Goal: Task Accomplishment & Management: Complete application form

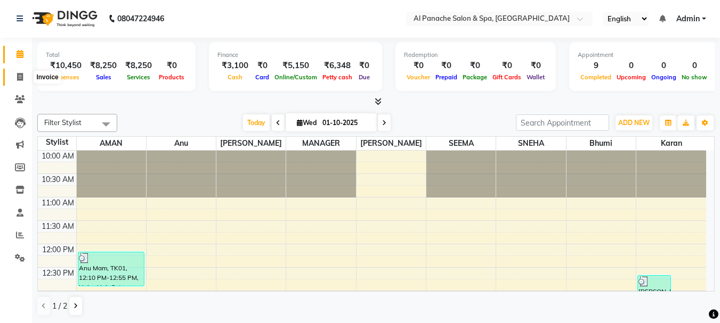
click at [19, 82] on span at bounding box center [20, 77] width 19 height 12
select select "service"
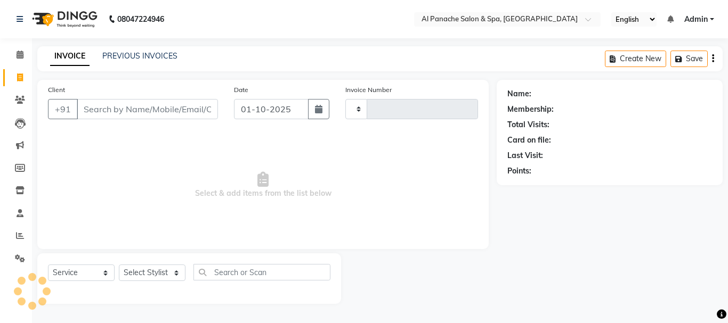
type input "2518"
select select "751"
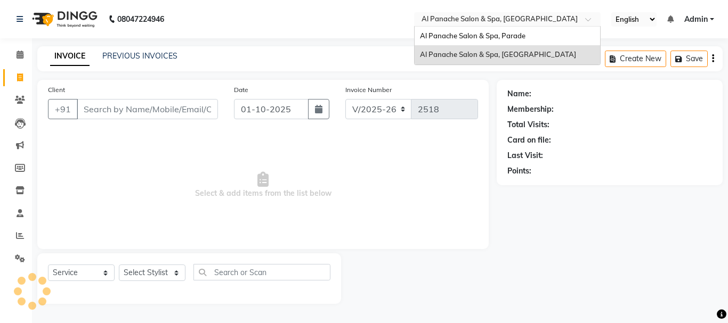
click at [494, 15] on input "text" at bounding box center [496, 20] width 155 height 11
click at [484, 34] on span "Al Panache Salon & Spa, Parade" at bounding box center [472, 35] width 105 height 9
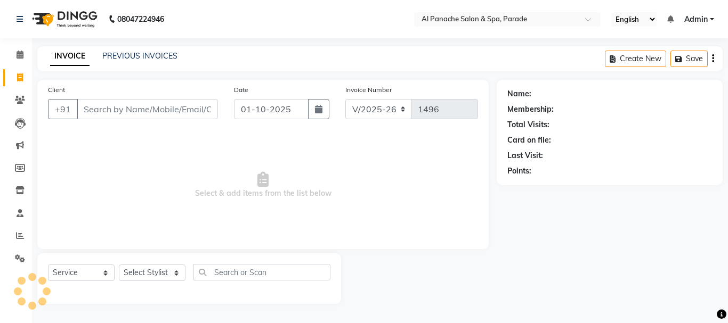
select select "463"
select select "service"
click at [129, 107] on input "Client" at bounding box center [147, 109] width 141 height 20
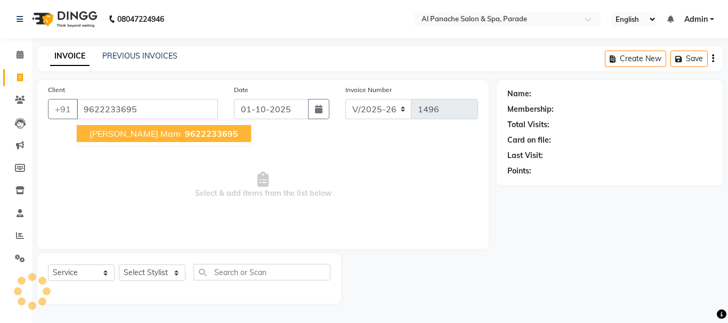
click at [185, 132] on span "9622233695" at bounding box center [211, 133] width 53 height 11
type input "9622233695"
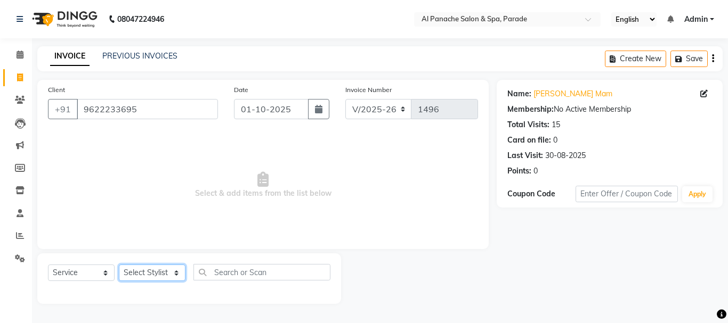
click at [151, 268] on select "Select Stylist AMAN Anu Bhumi Karan Komal MANAGER Nitin RAJVEER SEEMA SNEHA Sun…" at bounding box center [152, 273] width 67 height 17
select select "86270"
click at [119, 265] on select "Select Stylist AMAN Anu Bhumi Karan Komal MANAGER Nitin RAJVEER SEEMA SNEHA Sun…" at bounding box center [152, 273] width 67 height 17
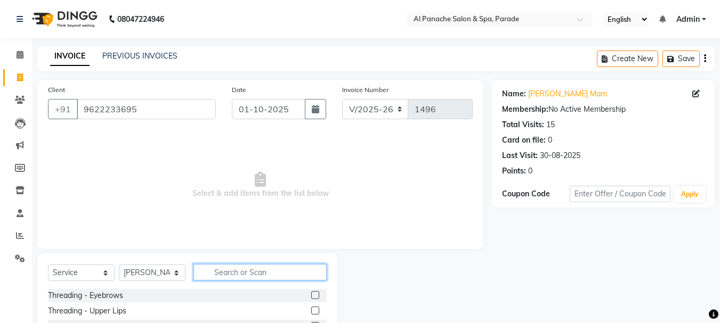
click at [221, 271] on input "text" at bounding box center [259, 272] width 133 height 17
type input "lotus"
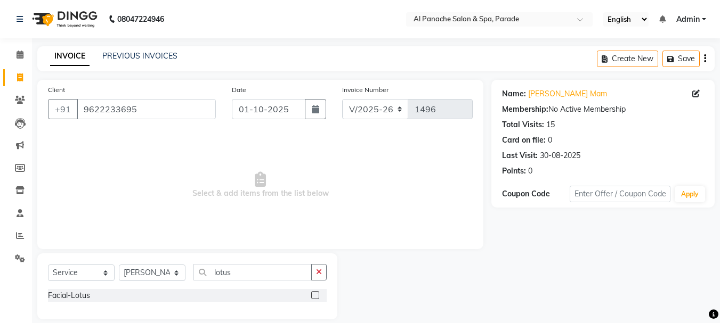
click at [315, 295] on label at bounding box center [315, 295] width 8 height 8
click at [315, 295] on input "checkbox" at bounding box center [314, 296] width 7 height 7
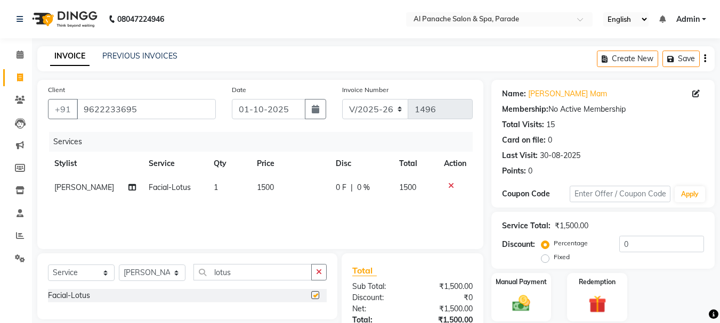
checkbox input "false"
click at [265, 278] on div "Select Service Product Membership Package Voucher Prepaid Gift Card Select Styl…" at bounding box center [187, 276] width 279 height 25
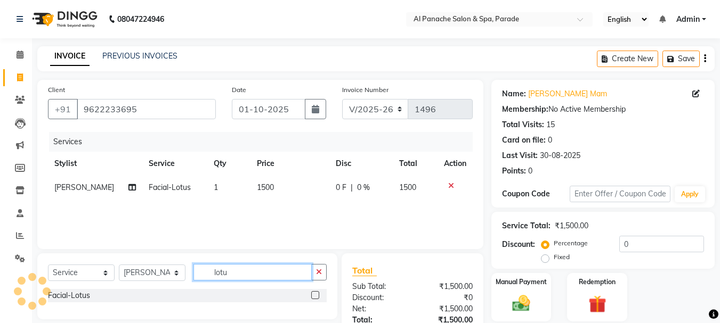
click at [265, 278] on input "lotu" at bounding box center [252, 272] width 118 height 17
type input "l"
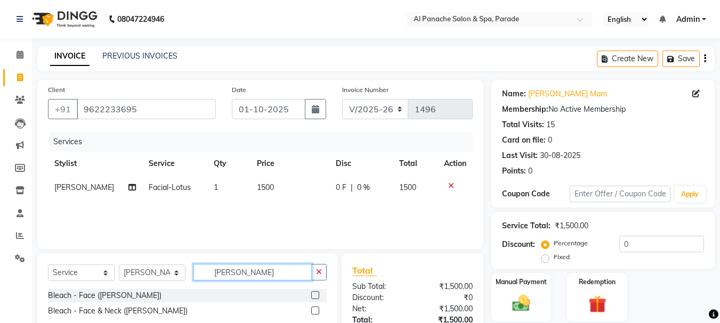
type input "cher"
click at [313, 294] on label at bounding box center [315, 295] width 8 height 8
click at [313, 294] on input "checkbox" at bounding box center [314, 296] width 7 height 7
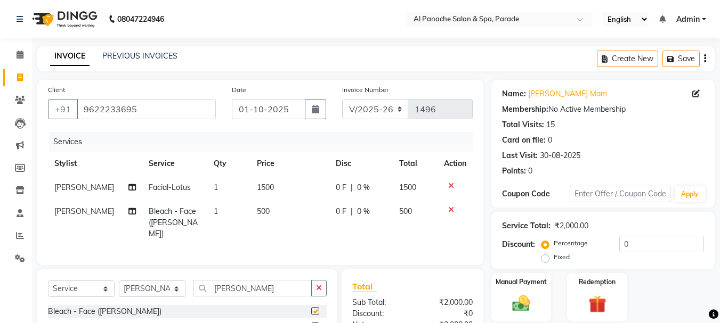
checkbox input "false"
click at [262, 283] on input "che" at bounding box center [252, 288] width 118 height 17
type input "c"
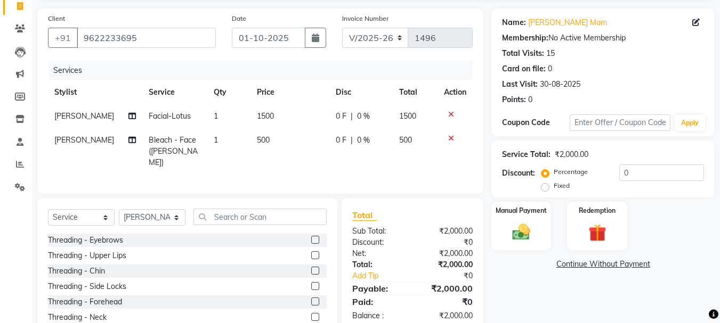
scroll to position [110, 0]
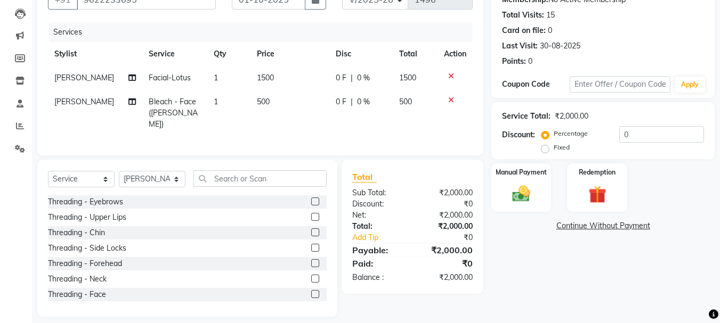
click at [311, 199] on label at bounding box center [315, 202] width 8 height 8
click at [311, 199] on input "checkbox" at bounding box center [314, 202] width 7 height 7
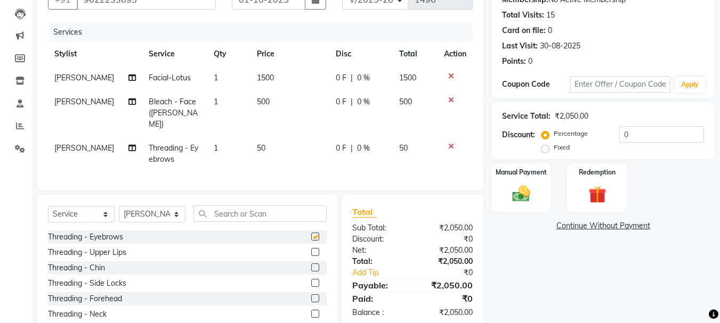
checkbox input "false"
click at [311, 295] on label at bounding box center [315, 299] width 8 height 8
click at [311, 296] on input "checkbox" at bounding box center [314, 299] width 7 height 7
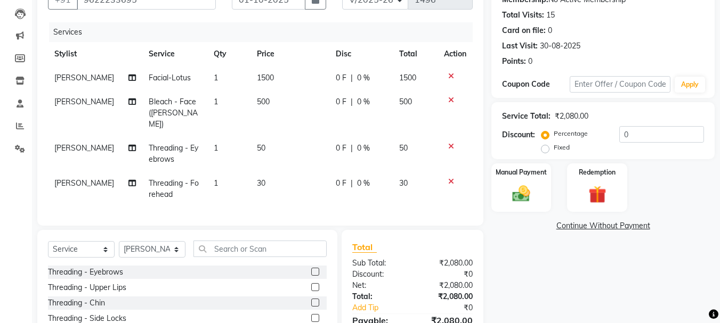
checkbox input "false"
click at [263, 251] on input "text" at bounding box center [259, 249] width 133 height 17
click at [140, 248] on select "Select Stylist [PERSON_NAME] Bhumi [PERSON_NAME] MANAGER [PERSON_NAME] [PERSON_…" at bounding box center [152, 249] width 67 height 17
select select "6416"
click at [119, 241] on select "Select Stylist [PERSON_NAME] Bhumi [PERSON_NAME] MANAGER [PERSON_NAME] [PERSON_…" at bounding box center [152, 249] width 67 height 17
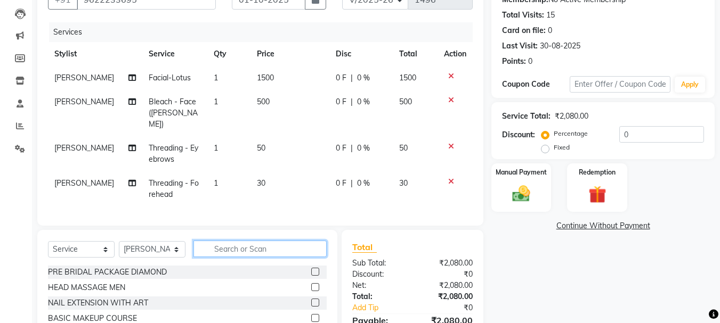
click at [253, 241] on input "text" at bounding box center [259, 249] width 133 height 17
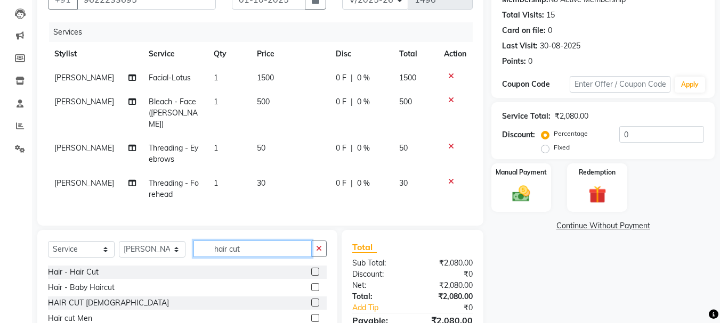
type input "hair cut"
click at [315, 269] on label at bounding box center [315, 272] width 8 height 8
click at [315, 269] on input "checkbox" at bounding box center [314, 272] width 7 height 7
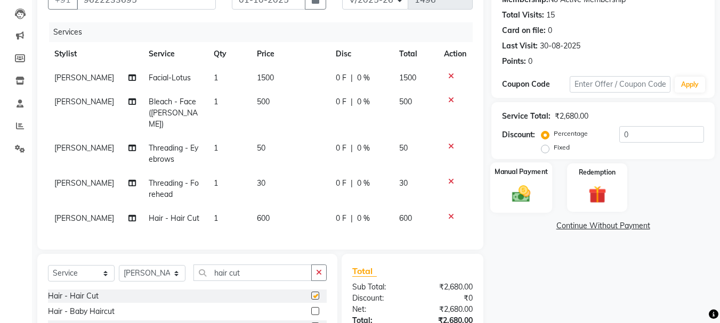
checkbox input "false"
click at [554, 149] on label "Fixed" at bounding box center [562, 148] width 16 height 10
click at [547, 149] on input "Fixed" at bounding box center [546, 147] width 7 height 7
radio input "true"
click at [644, 136] on input "0" at bounding box center [661, 134] width 85 height 17
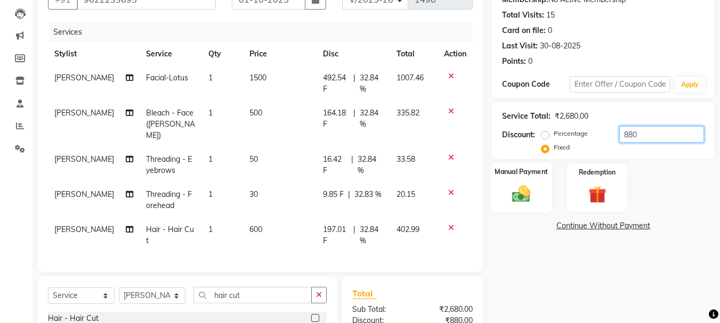
type input "880"
click at [534, 189] on img at bounding box center [521, 193] width 30 height 21
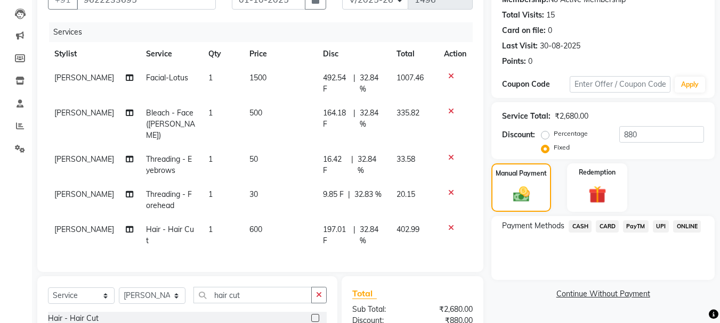
click at [647, 228] on span "PayTM" at bounding box center [636, 227] width 26 height 12
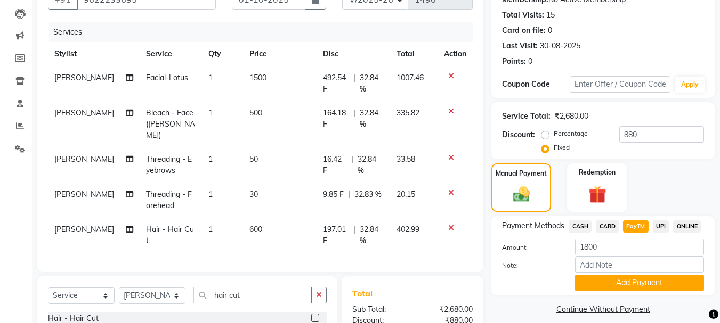
scroll to position [210, 0]
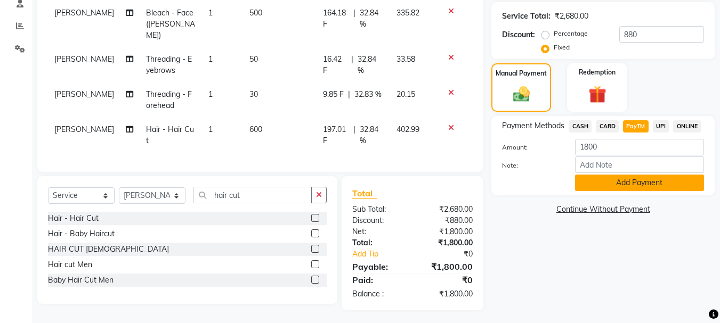
click at [640, 177] on button "Add Payment" at bounding box center [639, 183] width 129 height 17
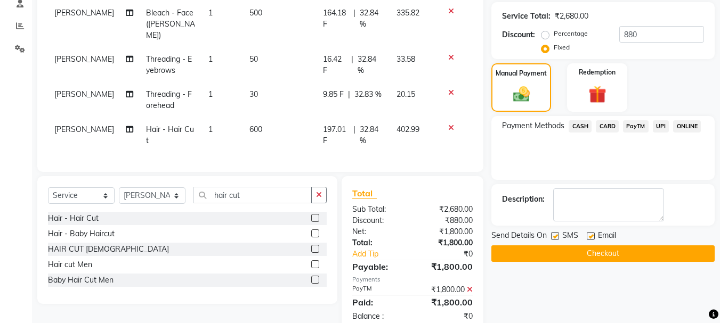
click at [600, 253] on button "Checkout" at bounding box center [602, 254] width 223 height 17
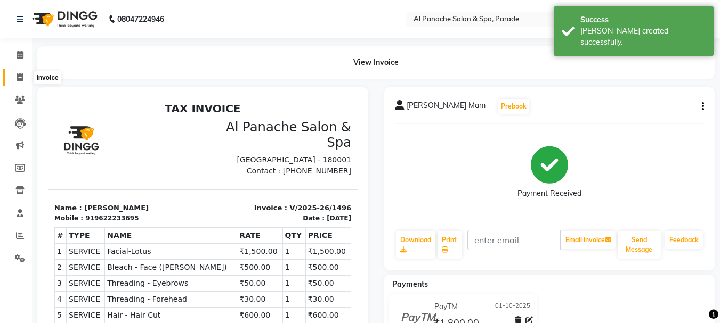
click at [15, 83] on span at bounding box center [20, 78] width 19 height 12
select select "463"
select select "service"
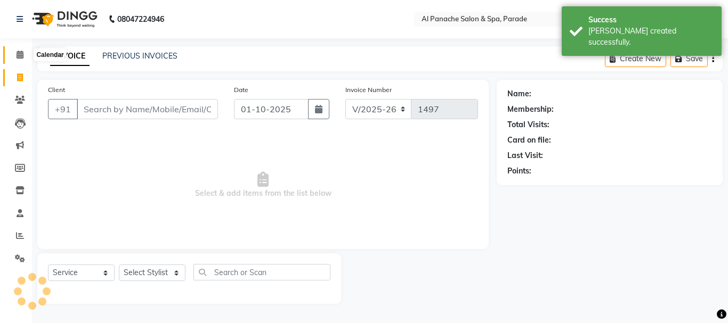
click at [16, 61] on span at bounding box center [20, 55] width 19 height 12
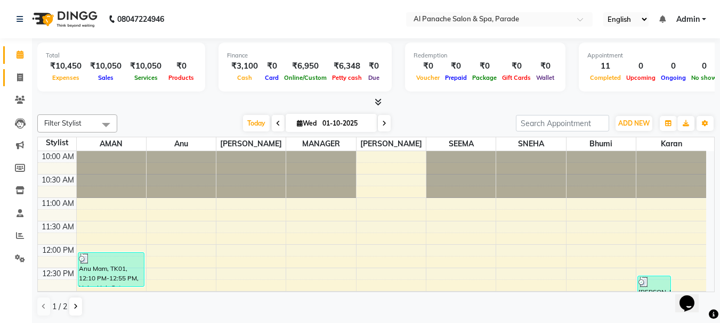
click at [17, 86] on link "Invoice" at bounding box center [16, 78] width 26 height 18
select select "463"
select select "service"
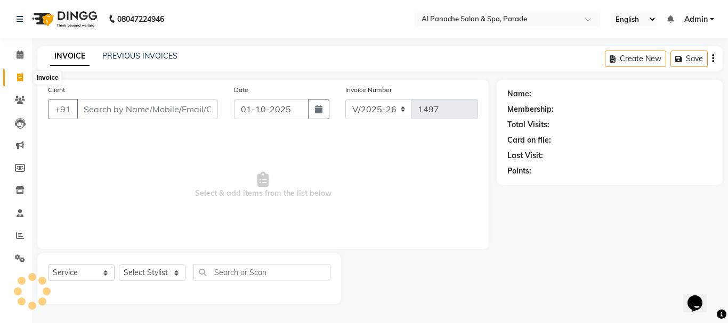
click at [25, 74] on span at bounding box center [20, 78] width 19 height 12
select select "service"
select select "463"
type input "1497"
click at [23, 51] on icon at bounding box center [20, 55] width 7 height 8
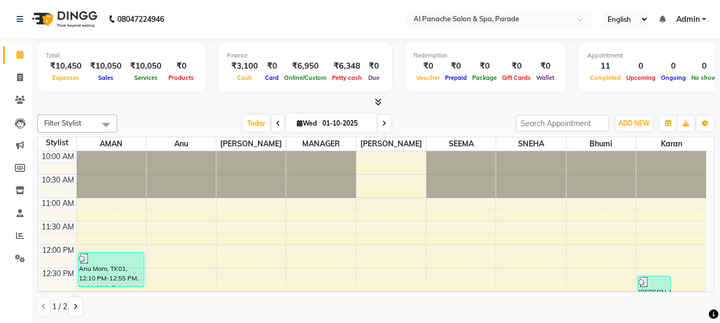
click at [380, 104] on icon at bounding box center [378, 102] width 7 height 8
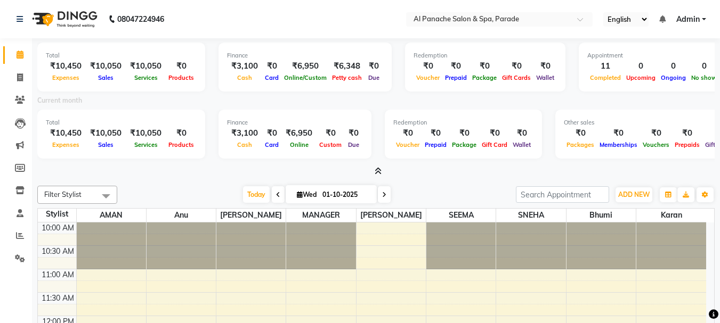
click at [374, 176] on span at bounding box center [375, 171] width 11 height 11
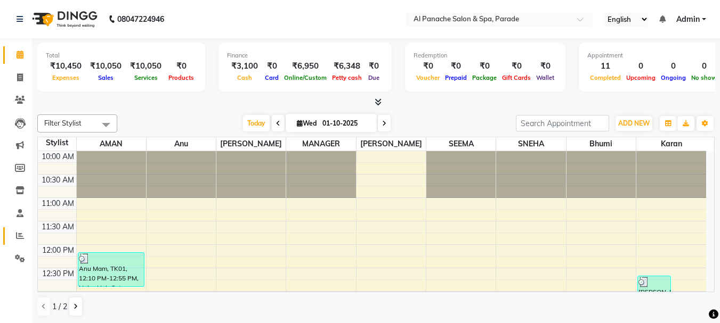
click at [19, 229] on link "Reports" at bounding box center [16, 237] width 26 height 18
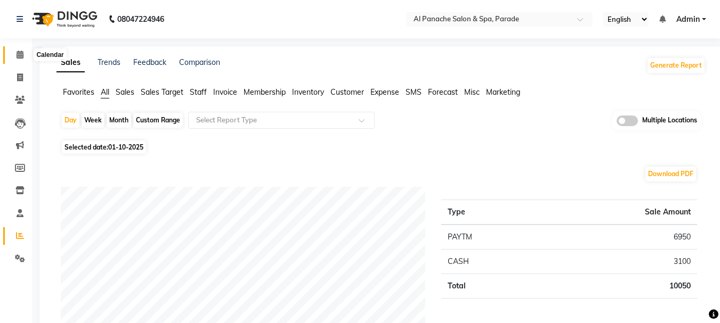
click at [13, 51] on span at bounding box center [20, 55] width 19 height 12
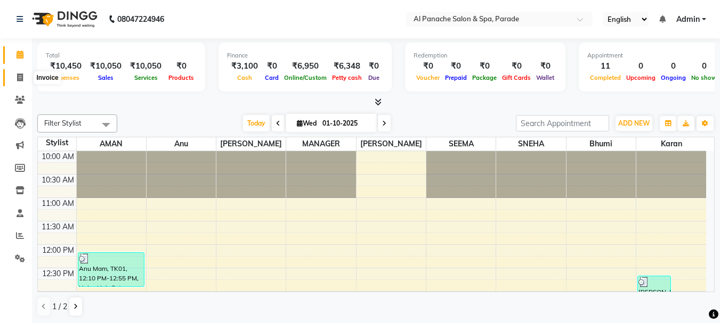
click at [20, 77] on icon at bounding box center [20, 78] width 6 height 8
select select "463"
select select "service"
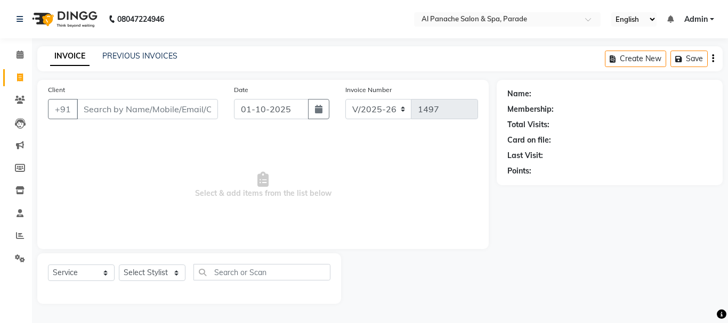
click at [120, 110] on input "Client" at bounding box center [147, 109] width 141 height 20
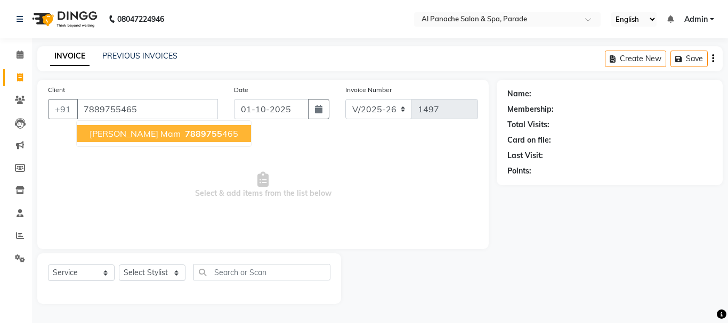
type input "7889755465"
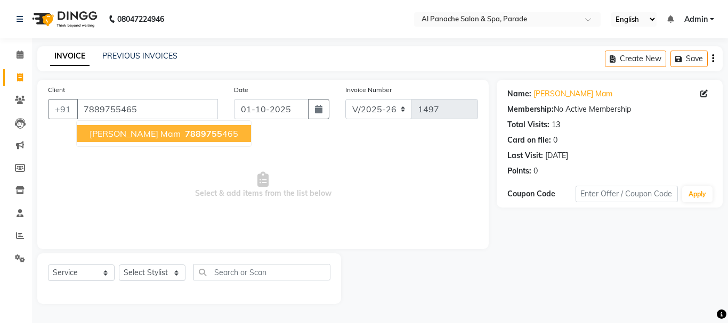
click at [135, 129] on span "Praguni mam" at bounding box center [135, 133] width 91 height 11
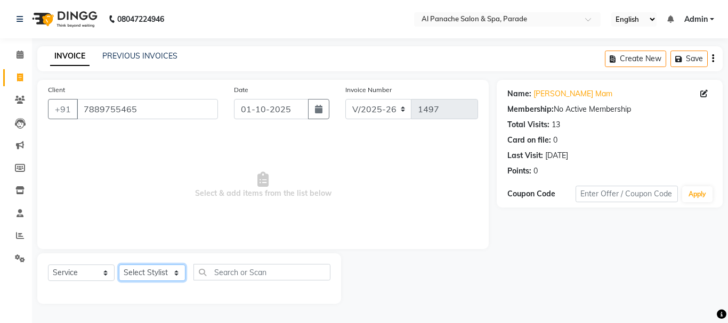
click at [175, 273] on select "Select Stylist AMAN Anu Bhumi Karan Komal MANAGER Nitin RAJVEER SEEMA SNEHA Sun…" at bounding box center [152, 273] width 67 height 17
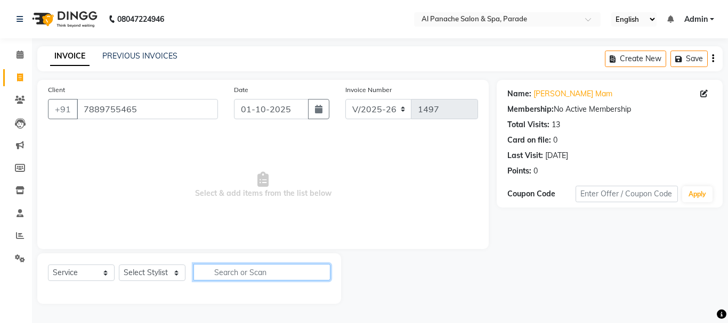
click at [243, 274] on input "text" at bounding box center [261, 272] width 137 height 17
type input "h"
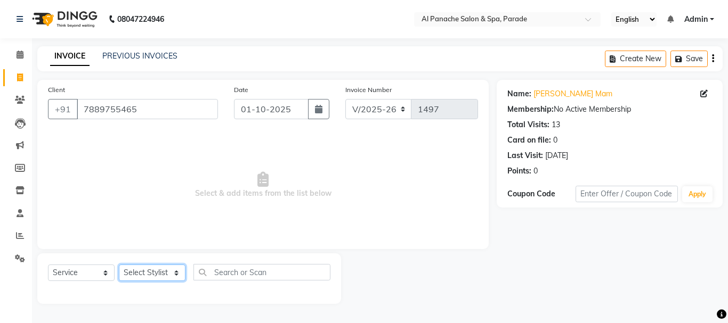
click at [175, 271] on select "Select Stylist AMAN Anu Bhumi Karan Komal MANAGER Nitin RAJVEER SEEMA SNEHA Sun…" at bounding box center [152, 273] width 67 height 17
select select "48206"
click at [119, 265] on select "Select Stylist AMAN Anu Bhumi Karan Komal MANAGER Nitin RAJVEER SEEMA SNEHA Sun…" at bounding box center [152, 273] width 67 height 17
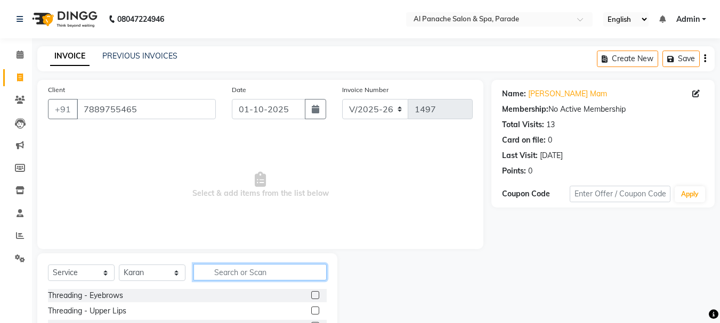
click at [227, 270] on input "text" at bounding box center [259, 272] width 133 height 17
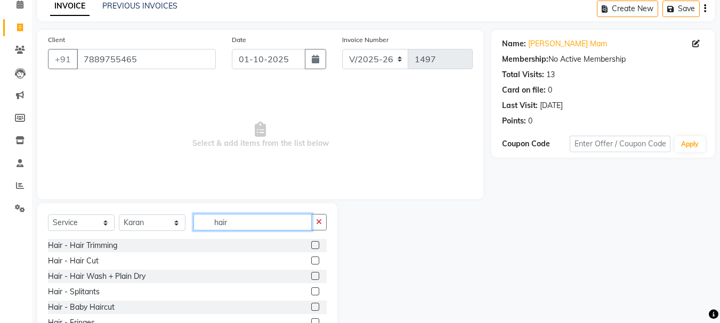
scroll to position [52, 0]
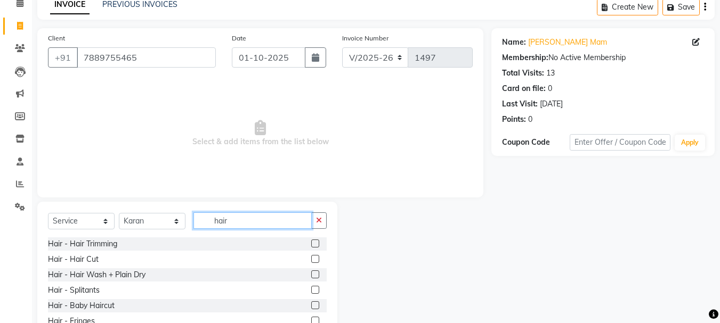
click at [266, 221] on input "hair" at bounding box center [252, 221] width 118 height 17
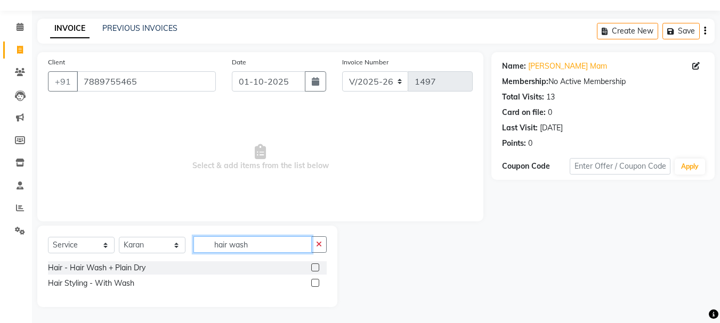
type input "hair wash"
click at [315, 267] on label at bounding box center [315, 268] width 8 height 8
click at [315, 267] on input "checkbox" at bounding box center [314, 268] width 7 height 7
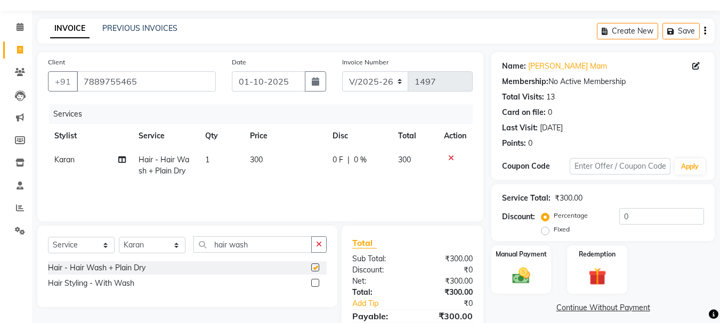
checkbox input "false"
click at [554, 233] on label "Fixed" at bounding box center [562, 230] width 16 height 10
click at [547, 233] on input "Fixed" at bounding box center [546, 229] width 7 height 7
radio input "true"
click at [637, 220] on input "0" at bounding box center [661, 216] width 85 height 17
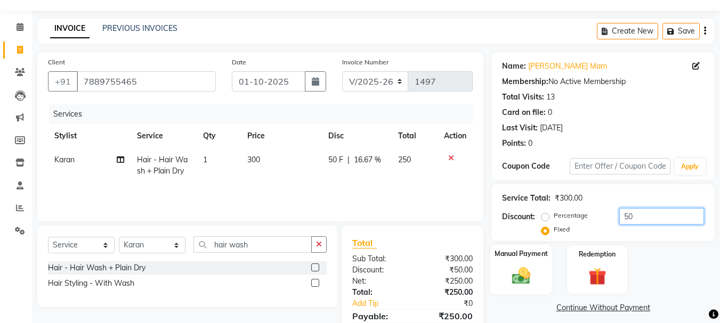
type input "50"
click at [523, 281] on img at bounding box center [521, 275] width 30 height 21
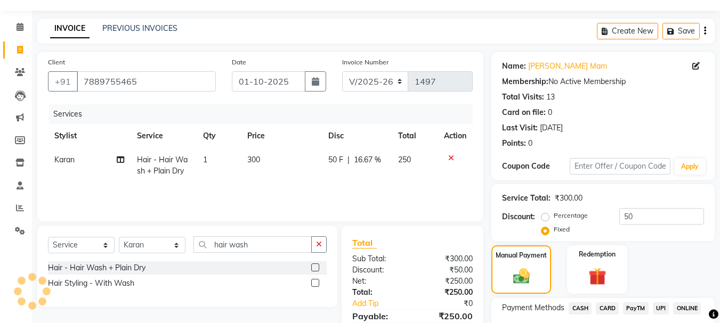
click at [627, 310] on span "PayTM" at bounding box center [636, 309] width 26 height 12
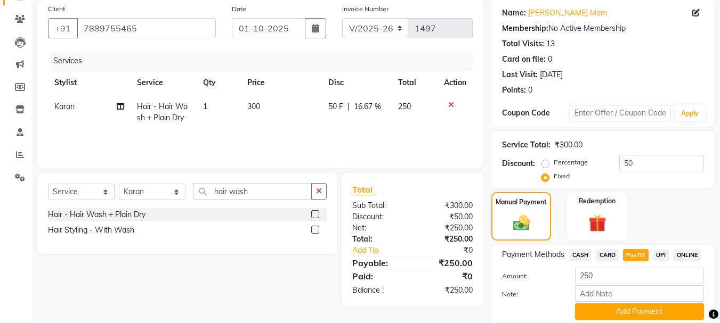
scroll to position [120, 0]
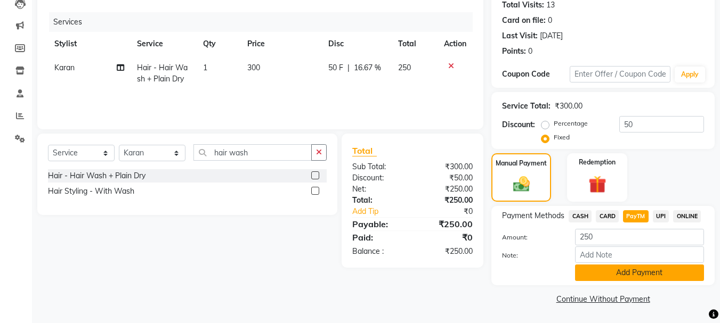
click at [676, 272] on button "Add Payment" at bounding box center [639, 273] width 129 height 17
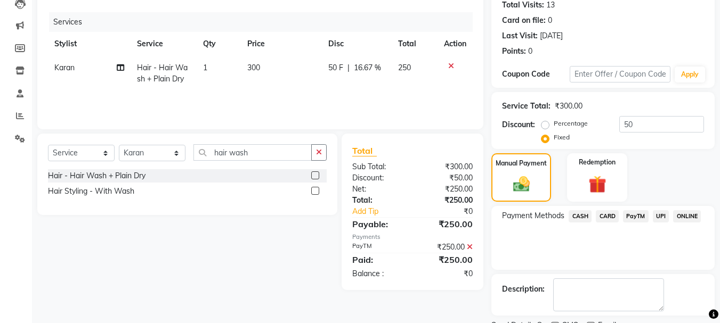
scroll to position [165, 0]
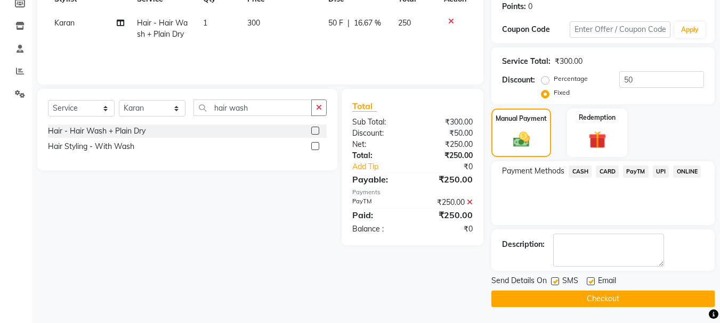
click at [651, 305] on button "Checkout" at bounding box center [602, 299] width 223 height 17
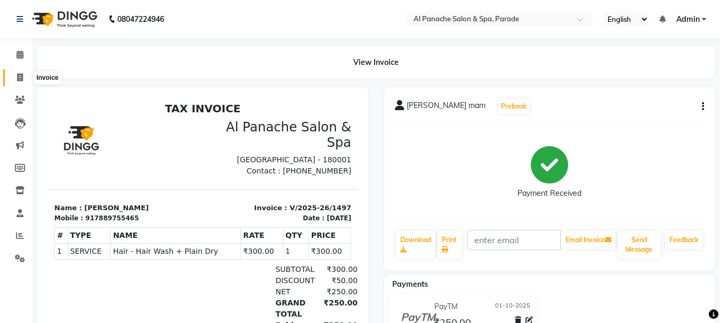
click at [22, 78] on icon at bounding box center [20, 78] width 6 height 8
select select "service"
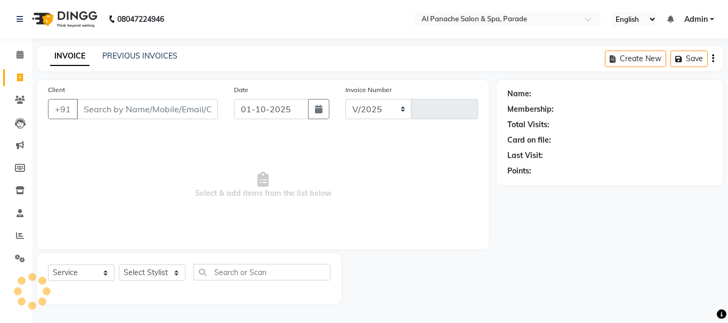
select select "463"
type input "1498"
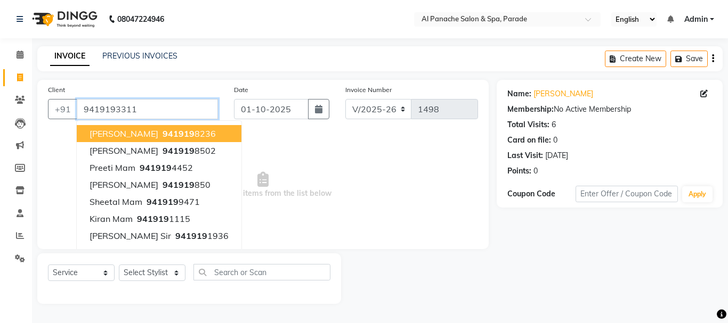
click at [157, 111] on input "9419193311" at bounding box center [147, 109] width 141 height 20
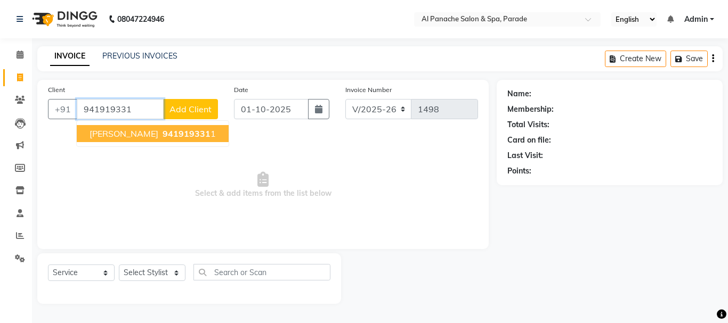
type input "9419193311"
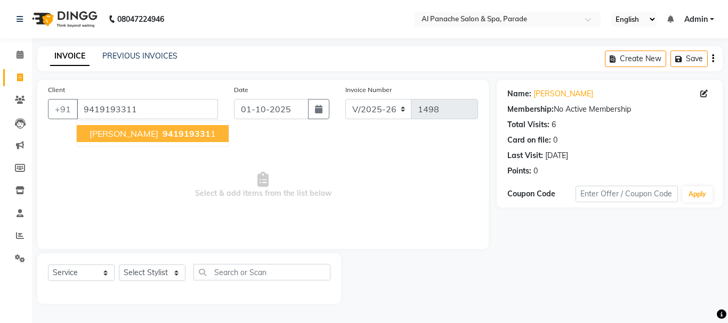
click at [159, 139] on button "Pooja Mam 941919331 1" at bounding box center [153, 133] width 152 height 17
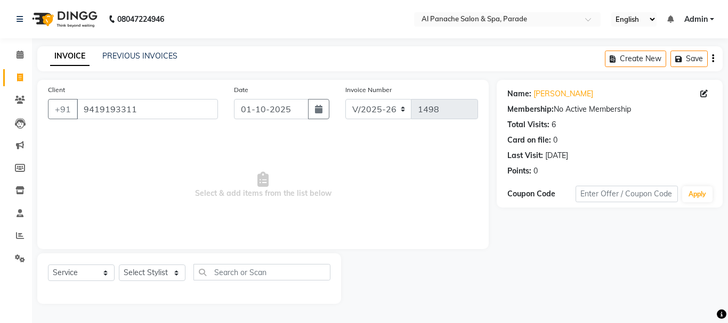
click at [150, 263] on div "Select Service Product Membership Package Voucher Prepaid Gift Card Select Styl…" at bounding box center [189, 279] width 304 height 51
click at [150, 271] on select "Select Stylist [PERSON_NAME] Bhumi [PERSON_NAME] MANAGER [PERSON_NAME] [PERSON_…" at bounding box center [152, 273] width 67 height 17
select select "48206"
click at [119, 265] on select "Select Stylist [PERSON_NAME] Bhumi [PERSON_NAME] MANAGER [PERSON_NAME] [PERSON_…" at bounding box center [152, 273] width 67 height 17
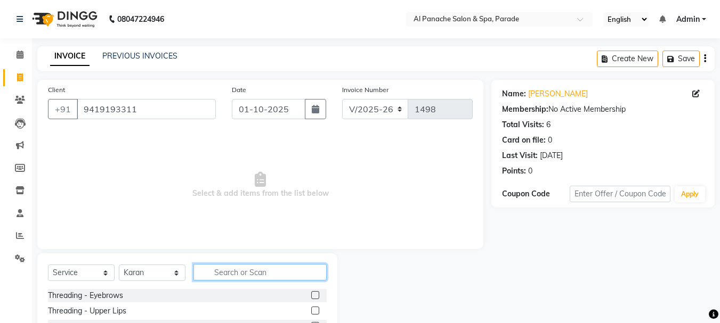
click at [230, 278] on input "text" at bounding box center [259, 272] width 133 height 17
type input "roo"
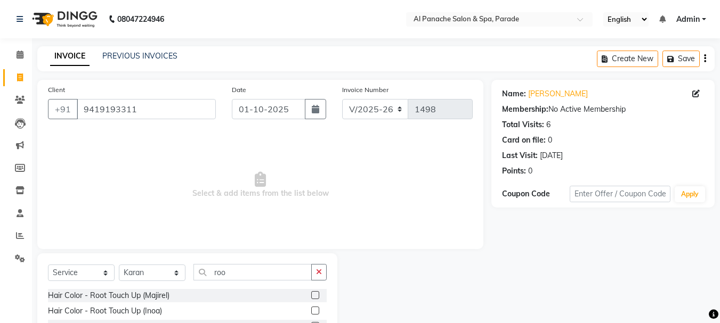
click at [316, 294] on label at bounding box center [315, 295] width 8 height 8
click at [316, 294] on input "checkbox" at bounding box center [314, 296] width 7 height 7
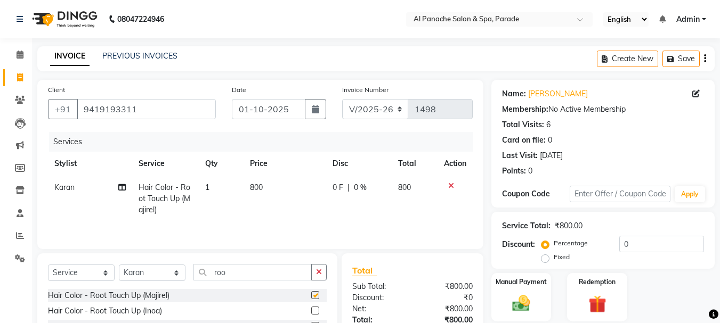
checkbox input "false"
click at [208, 190] on span "1" at bounding box center [207, 188] width 4 height 10
select select "48206"
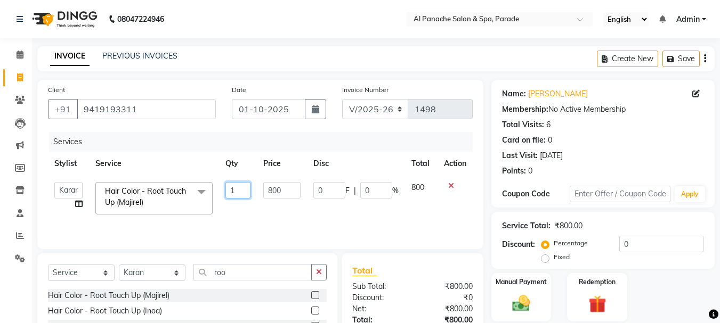
click at [240, 190] on input "1" at bounding box center [238, 190] width 26 height 17
type input "2"
click at [554, 255] on label "Fixed" at bounding box center [562, 258] width 16 height 10
click at [544, 255] on input "Fixed" at bounding box center [546, 257] width 7 height 7
radio input "true"
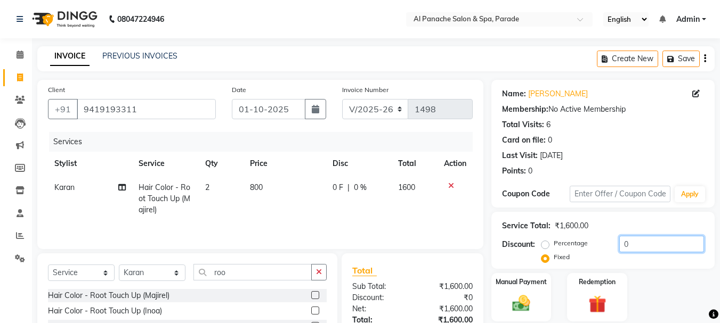
click at [653, 251] on input "0" at bounding box center [661, 244] width 85 height 17
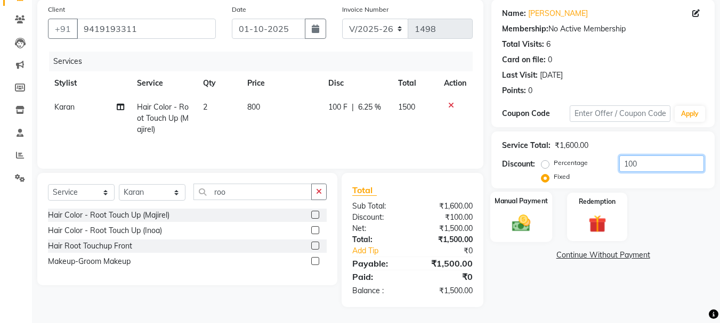
type input "100"
click at [533, 218] on img at bounding box center [521, 223] width 30 height 21
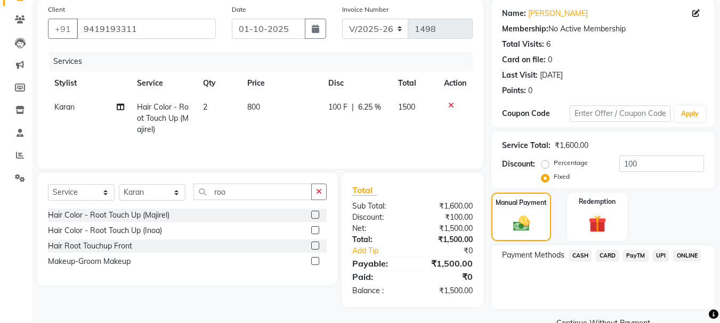
click at [572, 255] on span "CASH" at bounding box center [580, 256] width 23 height 12
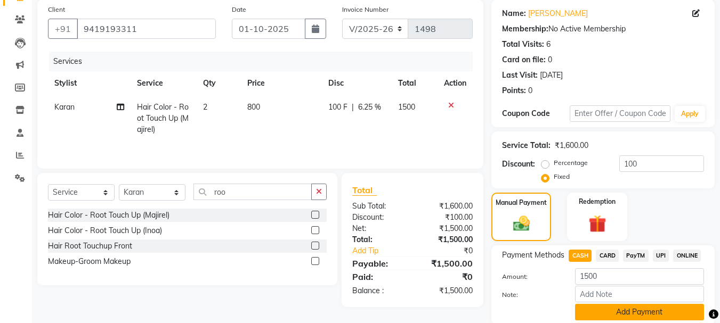
click at [607, 315] on button "Add Payment" at bounding box center [639, 312] width 129 height 17
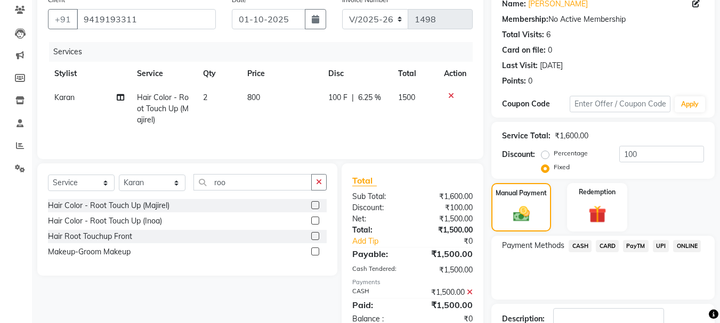
scroll to position [89, 0]
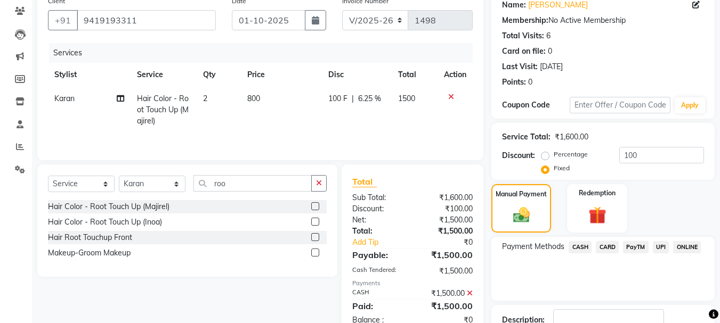
click at [586, 249] on span "CASH" at bounding box center [580, 247] width 23 height 12
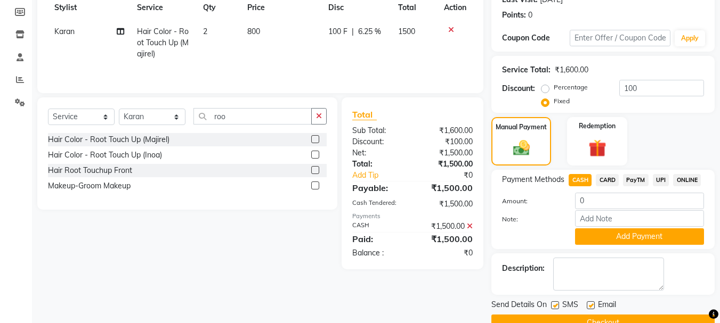
scroll to position [180, 0]
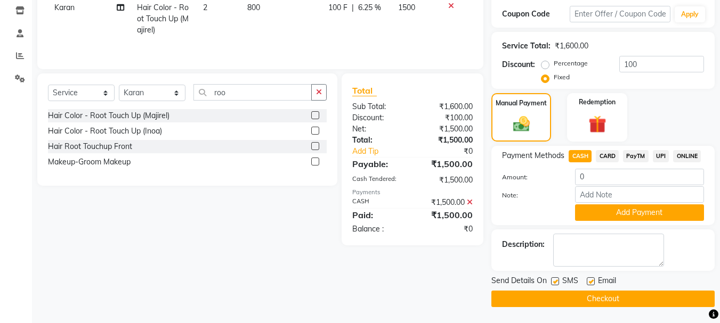
click at [571, 299] on button "Checkout" at bounding box center [602, 299] width 223 height 17
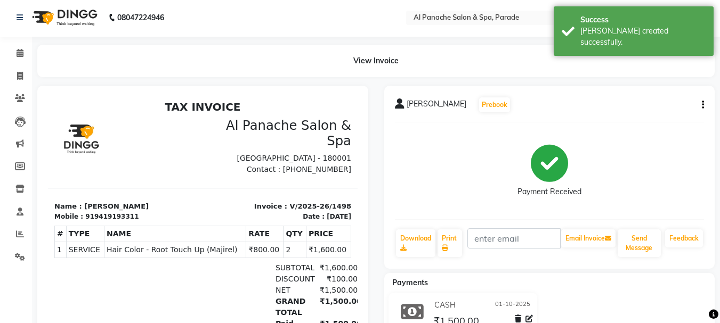
scroll to position [89, 0]
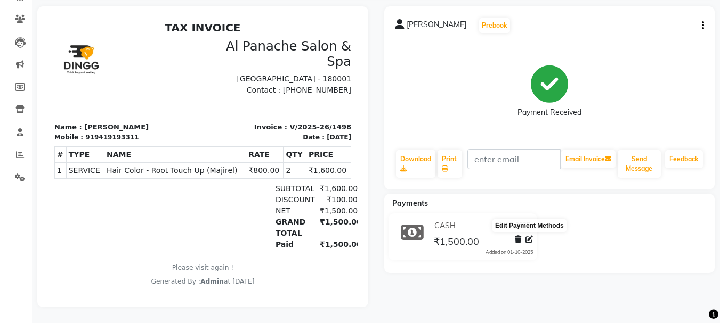
click at [533, 232] on div "CASH 01-10-2025 ₹1,500.00 Added on 01-10-2025" at bounding box center [482, 237] width 117 height 38
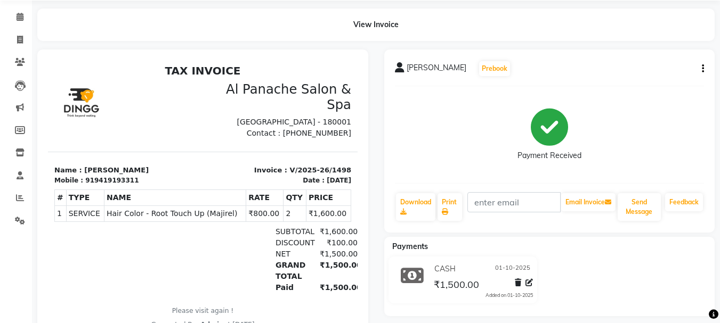
scroll to position [36, 0]
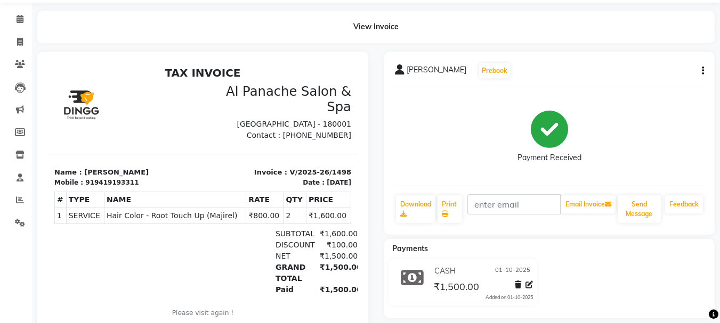
click at [716, 45] on main "View Invoice Pooja Mam Prebook Payment Received Download Print Email Invoice Se…" at bounding box center [376, 190] width 688 height 358
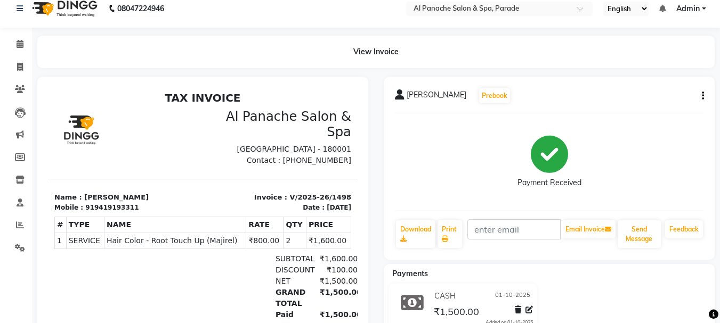
scroll to position [7, 0]
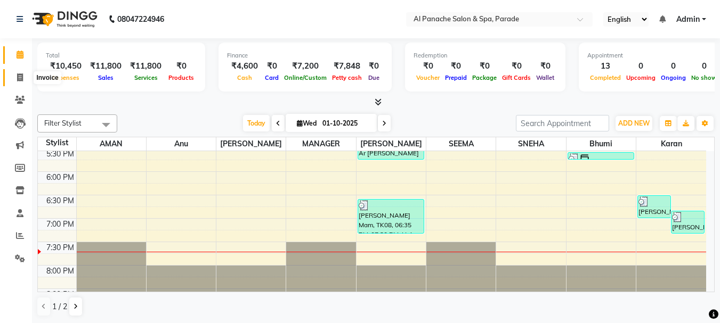
click at [18, 76] on icon at bounding box center [20, 78] width 6 height 8
select select "service"
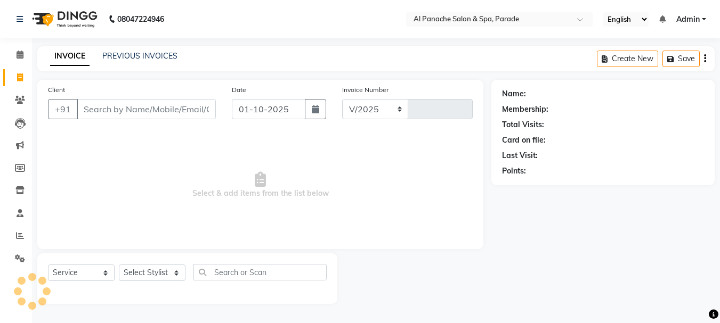
select select "463"
type input "1499"
click at [88, 108] on input "Client" at bounding box center [147, 109] width 141 height 20
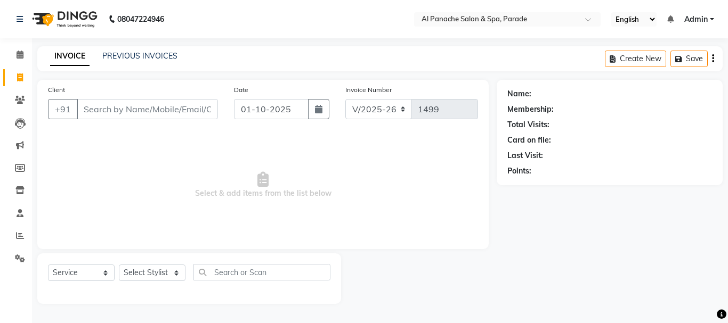
click at [84, 110] on input "Client" at bounding box center [147, 109] width 141 height 20
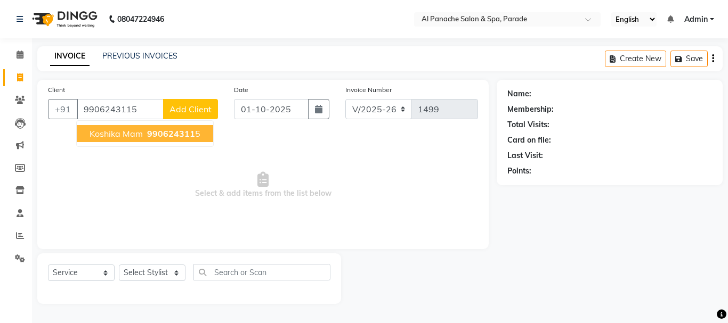
type input "9906243115"
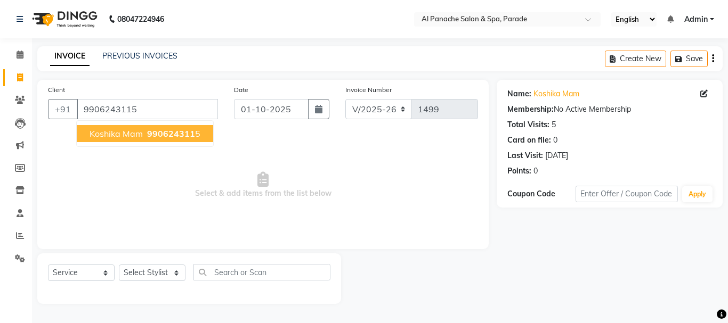
click at [115, 129] on span "Koshika Mam" at bounding box center [116, 133] width 53 height 11
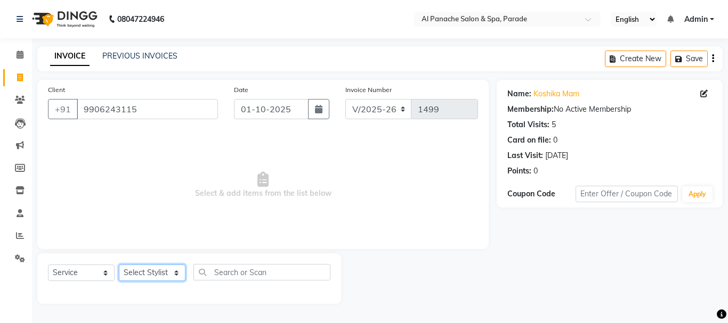
click at [146, 271] on select "Select Stylist AMAN Anu Bhumi Karan Komal MANAGER Nitin RAJVEER SEEMA SNEHA Sun…" at bounding box center [152, 273] width 67 height 17
select select "86270"
click at [119, 265] on select "Select Stylist AMAN Anu Bhumi Karan Komal MANAGER Nitin RAJVEER SEEMA SNEHA Sun…" at bounding box center [152, 273] width 67 height 17
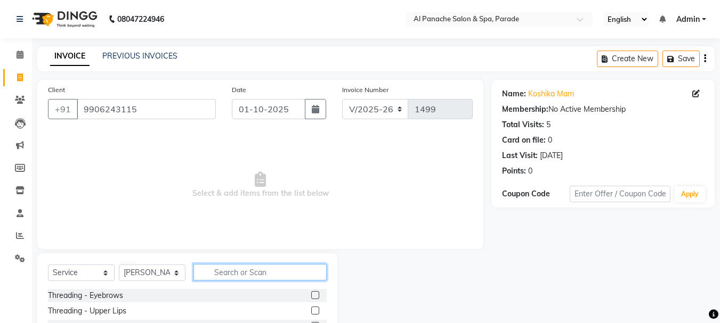
click at [215, 271] on input "text" at bounding box center [259, 272] width 133 height 17
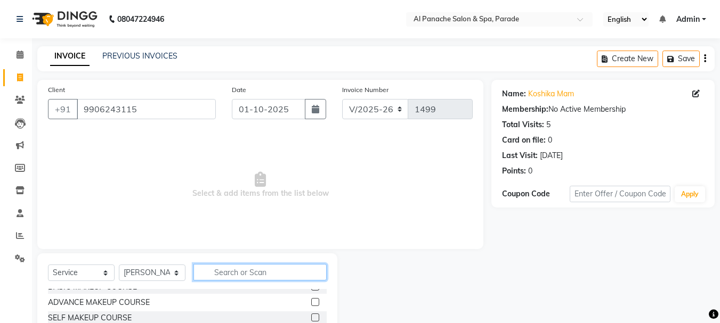
click at [218, 273] on input "text" at bounding box center [259, 272] width 133 height 17
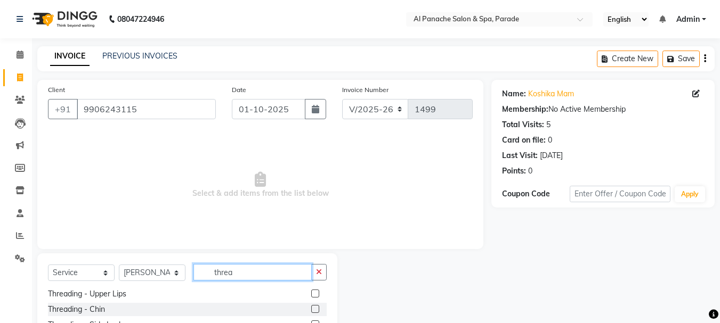
scroll to position [0, 0]
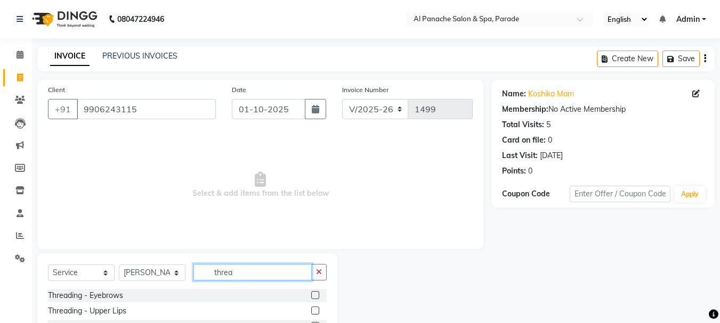
type input "threa"
click at [311, 292] on label at bounding box center [315, 295] width 8 height 8
click at [311, 293] on input "checkbox" at bounding box center [314, 296] width 7 height 7
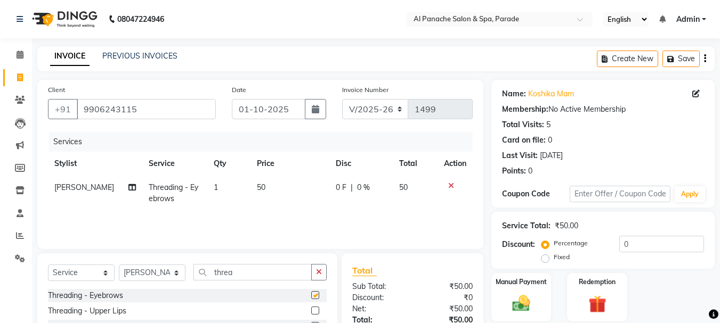
checkbox input "false"
click at [311, 310] on label at bounding box center [315, 311] width 8 height 8
click at [311, 310] on input "checkbox" at bounding box center [314, 311] width 7 height 7
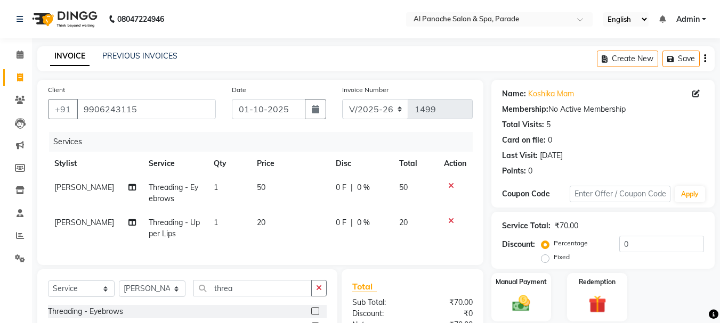
checkbox input "false"
click at [315, 294] on button "button" at bounding box center [318, 288] width 15 height 17
click at [243, 297] on input "text" at bounding box center [259, 288] width 133 height 17
type input "f"
click at [311, 315] on label at bounding box center [315, 311] width 8 height 8
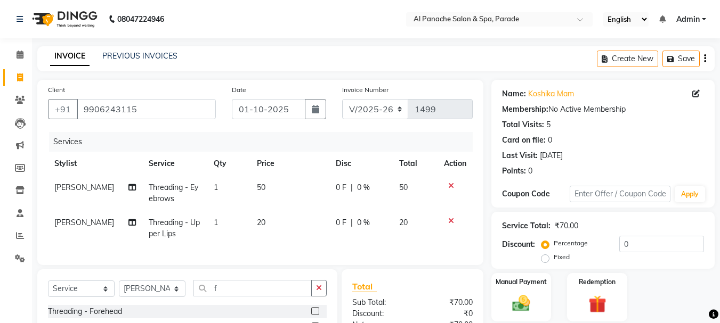
click at [311, 315] on input "checkbox" at bounding box center [314, 312] width 7 height 7
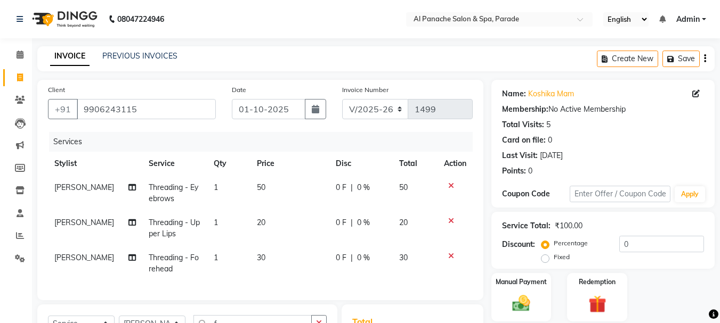
checkbox input "false"
click at [521, 289] on div "Manual Payment" at bounding box center [521, 297] width 62 height 51
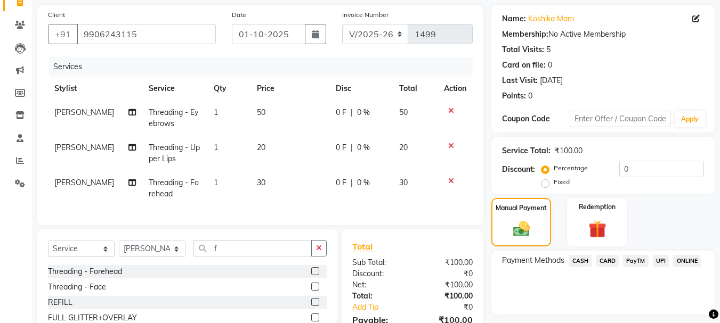
scroll to position [80, 0]
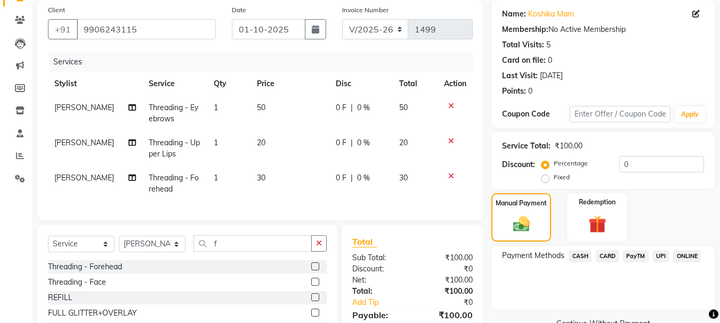
click at [580, 252] on span "CASH" at bounding box center [580, 256] width 23 height 12
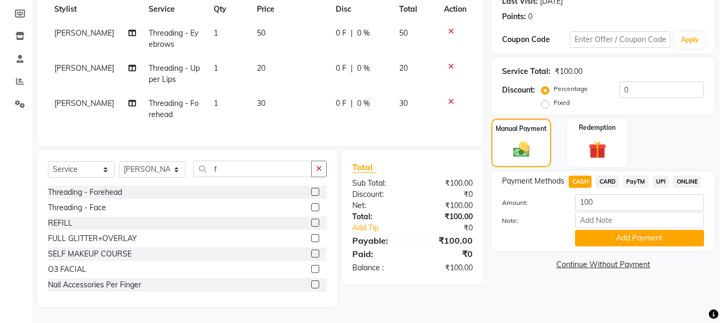
scroll to position [163, 0]
click at [515, 140] on img at bounding box center [521, 150] width 28 height 20
click at [627, 231] on button "Add Payment" at bounding box center [639, 238] width 129 height 17
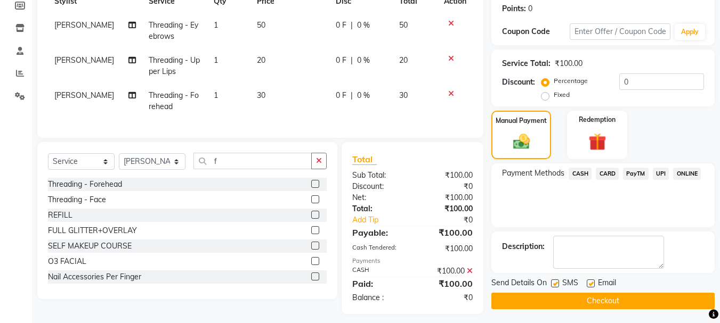
click at [607, 295] on button "Checkout" at bounding box center [602, 301] width 223 height 17
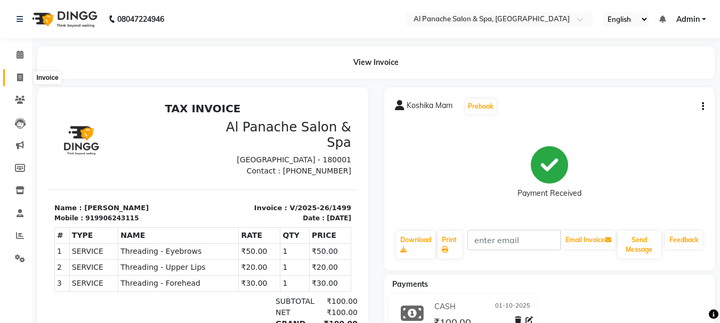
click at [21, 77] on icon at bounding box center [20, 78] width 6 height 8
select select "service"
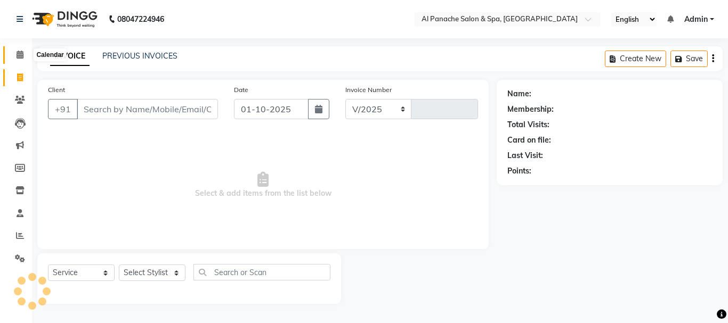
select select "751"
type input "2527"
click at [17, 53] on icon at bounding box center [20, 55] width 7 height 8
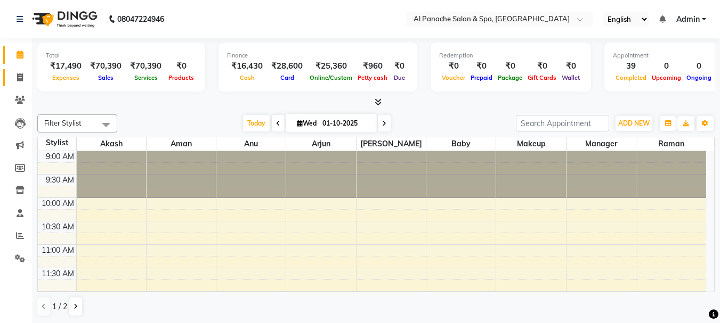
click at [16, 69] on link "Invoice" at bounding box center [16, 78] width 26 height 18
select select "751"
select select "service"
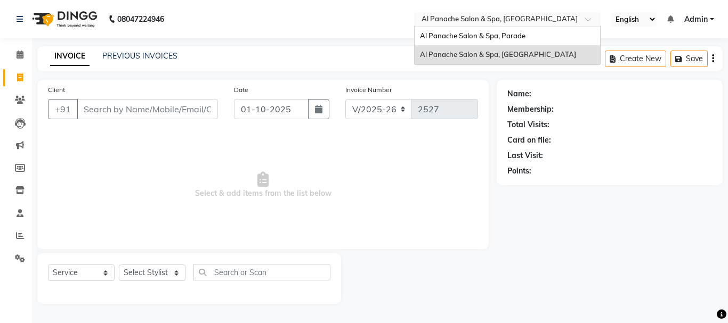
click at [536, 12] on div "Select Location × Al Panache Salon & Spa, Shanti Palace" at bounding box center [507, 19] width 186 height 14
click at [520, 37] on span "Al Panache Salon & Spa, Parade" at bounding box center [472, 35] width 105 height 9
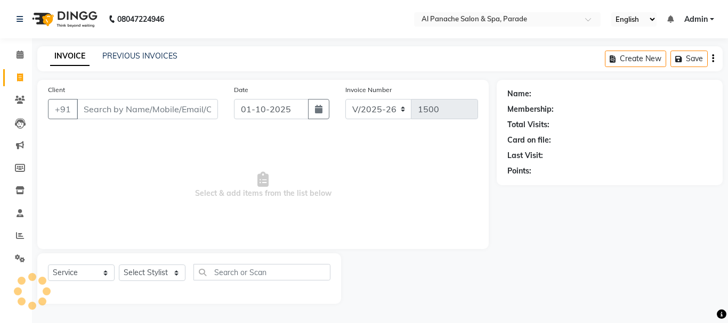
select select "463"
select select "service"
click at [15, 47] on link "Calendar" at bounding box center [16, 55] width 26 height 18
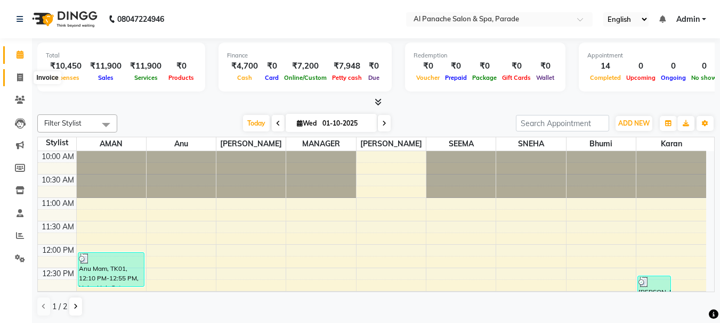
click at [18, 75] on icon at bounding box center [20, 78] width 6 height 8
select select "service"
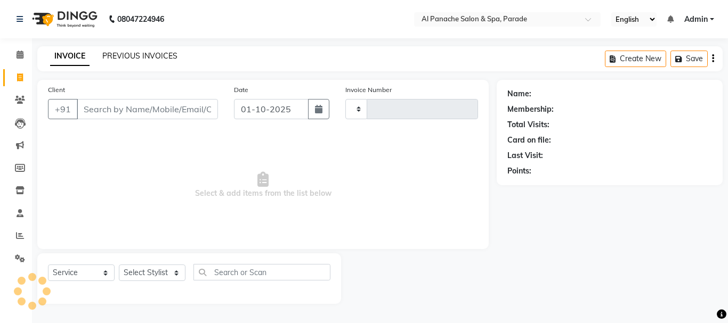
type input "1500"
select select "463"
click at [140, 59] on link "PREVIOUS INVOICES" at bounding box center [139, 56] width 75 height 10
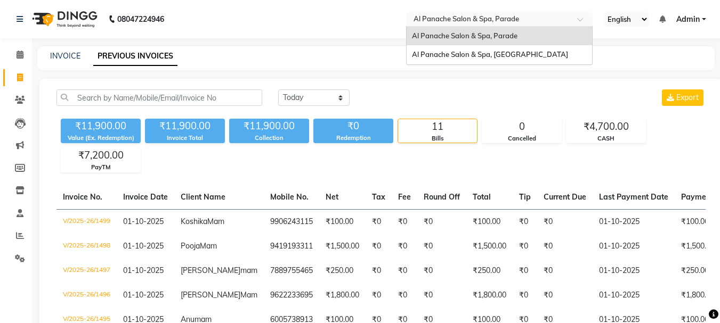
click at [445, 16] on input "text" at bounding box center [488, 20] width 155 height 11
click at [437, 52] on span "Al Panache Salon & Spa, [GEOGRAPHIC_DATA]" at bounding box center [490, 54] width 156 height 9
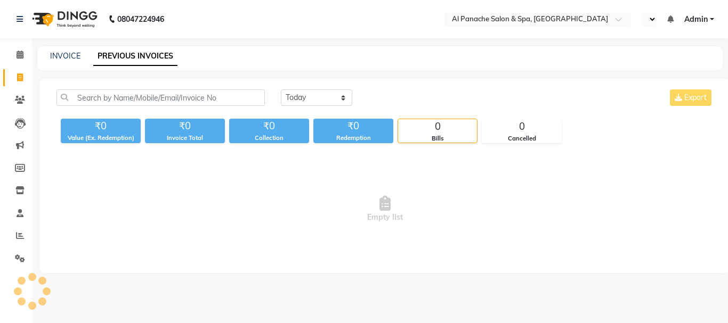
select select "en"
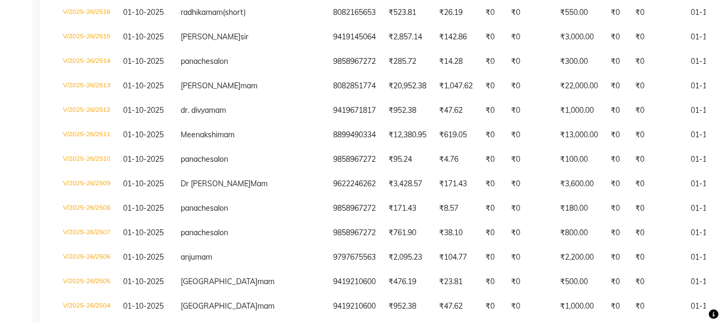
scroll to position [481, 0]
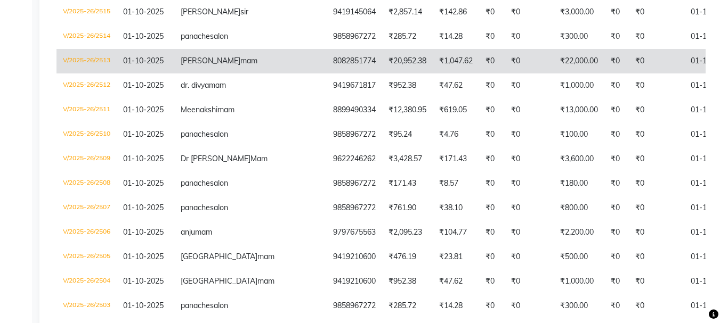
click at [554, 74] on td "₹22,000.00" at bounding box center [579, 61] width 51 height 25
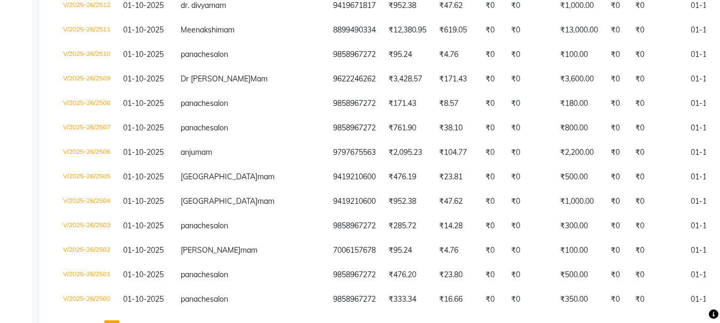
scroll to position [563, 0]
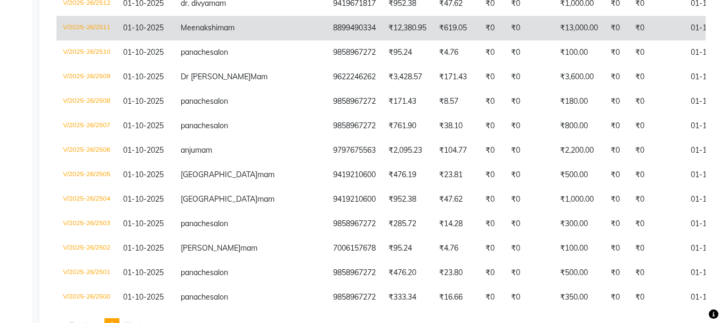
click at [604, 40] on td "₹0" at bounding box center [616, 28] width 25 height 25
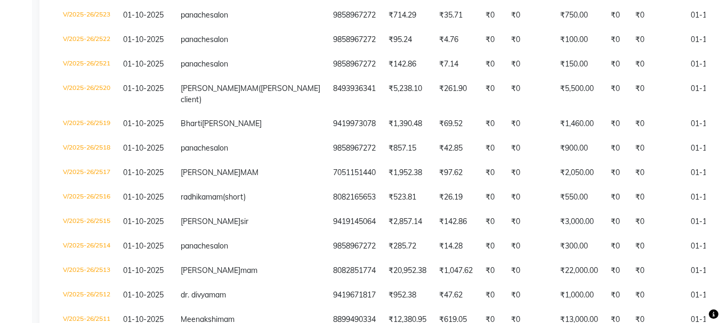
scroll to position [263, 0]
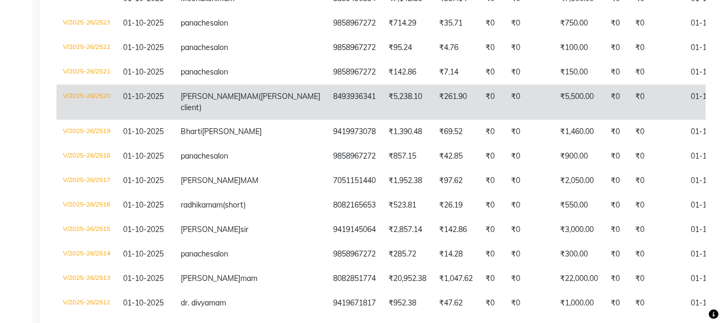
click at [604, 120] on td "₹0" at bounding box center [616, 102] width 25 height 35
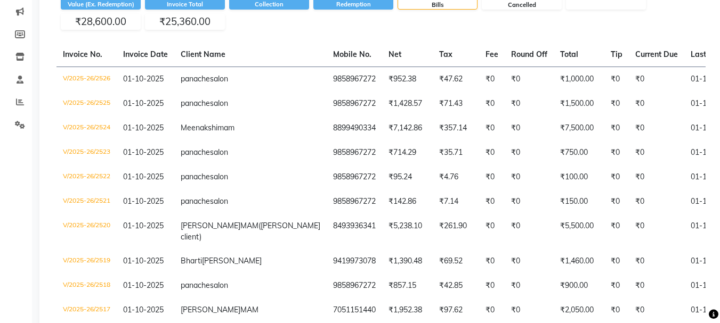
scroll to position [125, 0]
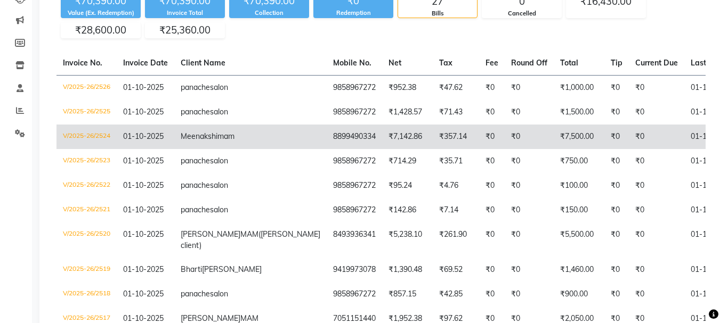
click at [505, 149] on td "₹0" at bounding box center [529, 137] width 49 height 25
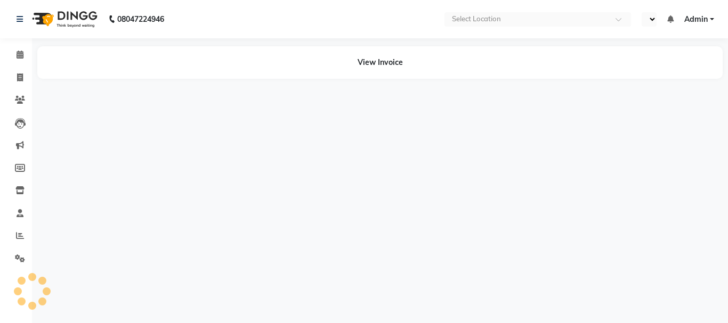
select select "en"
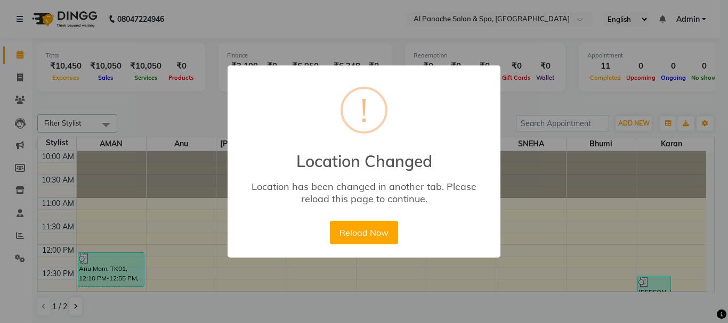
click at [551, 279] on div "× ! Location Changed Location has been changed in another tab. Please reload th…" at bounding box center [364, 161] width 728 height 323
click at [552, 129] on div "× ! Location Changed Location has been changed in another tab. Please reload th…" at bounding box center [364, 161] width 728 height 323
click at [551, 129] on div "× ! Location Changed Location has been changed in another tab. Please reload th…" at bounding box center [364, 161] width 728 height 323
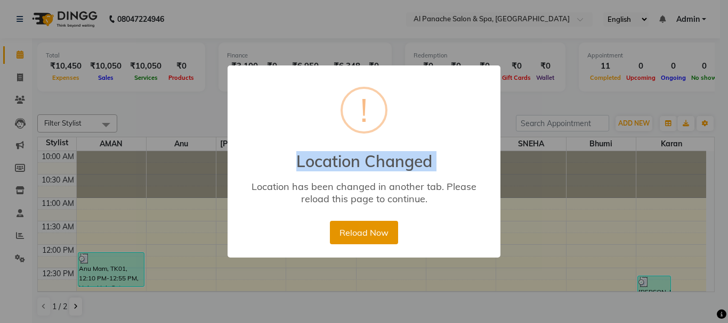
click at [361, 230] on button "Reload Now" at bounding box center [364, 232] width 68 height 23
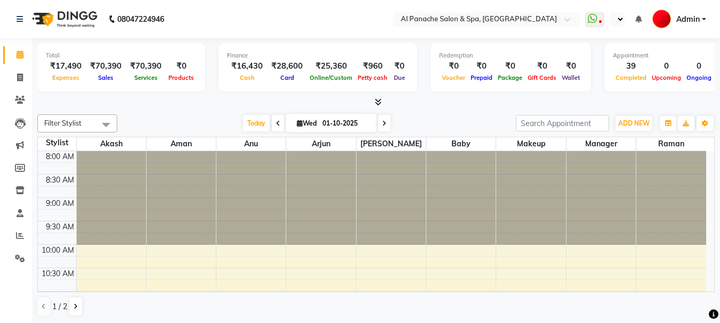
select select "en"
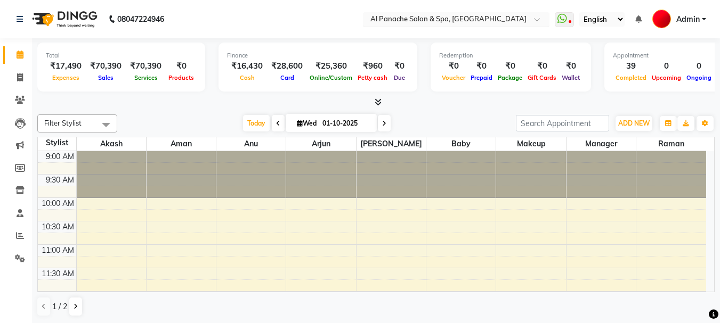
click at [464, 15] on input "text" at bounding box center [445, 20] width 155 height 11
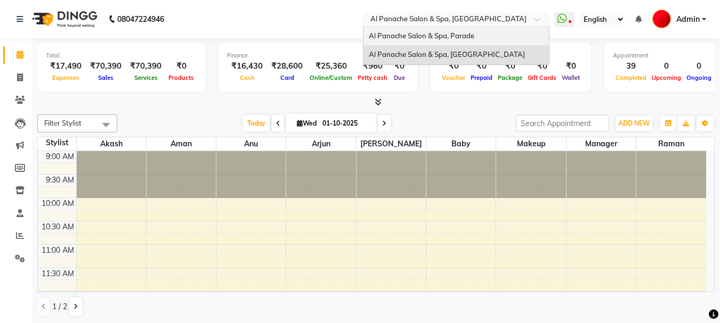
click at [459, 29] on div "Al Panache Salon & Spa, Parade" at bounding box center [455, 36] width 185 height 19
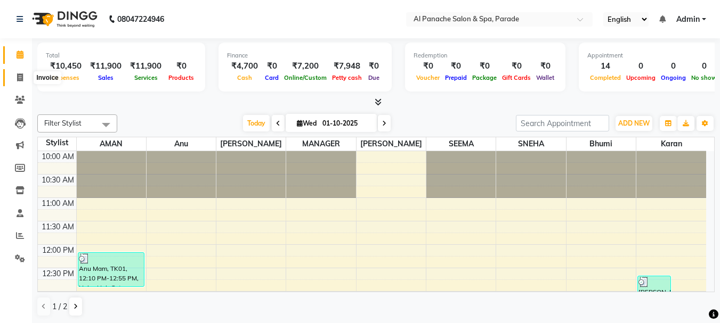
click at [18, 78] on icon at bounding box center [20, 78] width 6 height 8
select select "463"
select select "service"
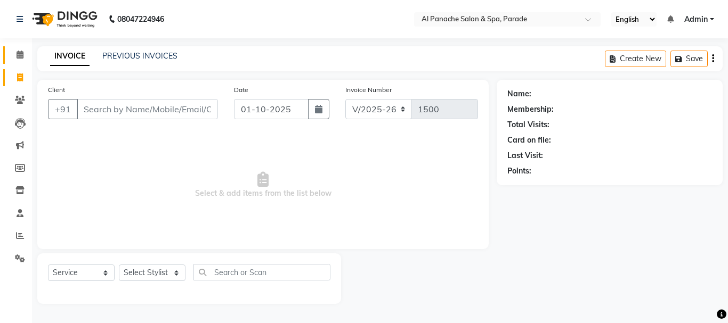
click at [19, 50] on li "Calendar" at bounding box center [16, 55] width 32 height 23
click at [19, 50] on span at bounding box center [20, 55] width 19 height 12
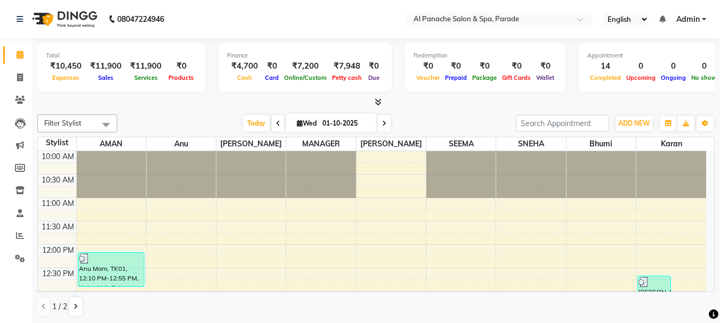
click at [375, 98] on icon at bounding box center [378, 102] width 7 height 8
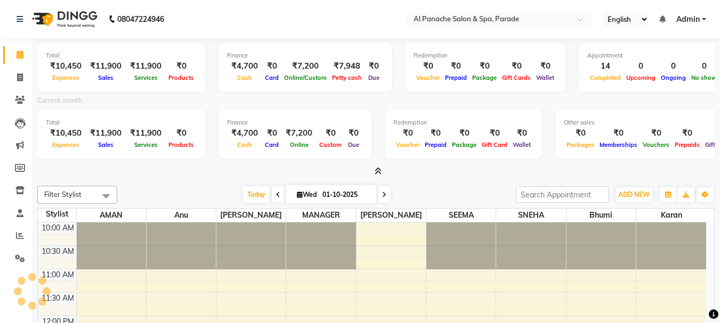
click at [375, 98] on div "Current month" at bounding box center [375, 102] width 693 height 15
click at [378, 170] on icon at bounding box center [378, 171] width 7 height 8
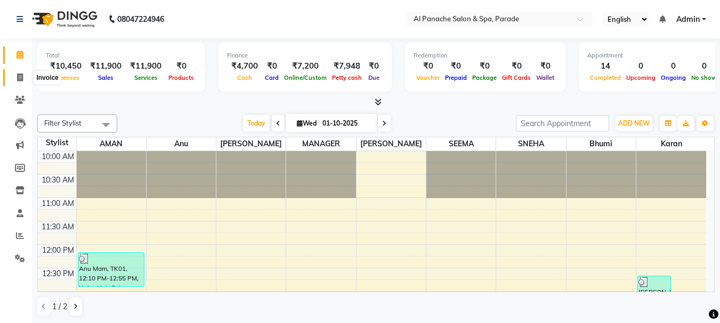
click at [18, 79] on icon at bounding box center [20, 78] width 6 height 8
select select "service"
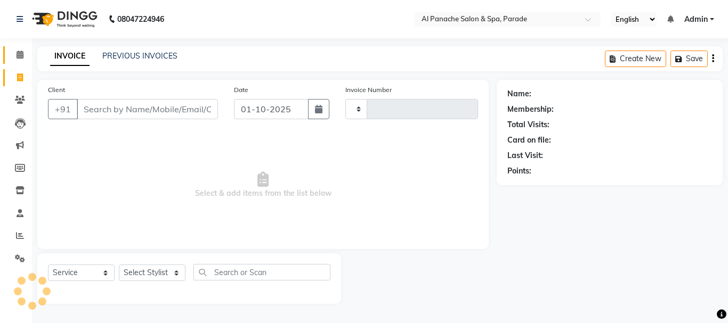
type input "1500"
select select "463"
click at [15, 60] on span at bounding box center [20, 55] width 19 height 12
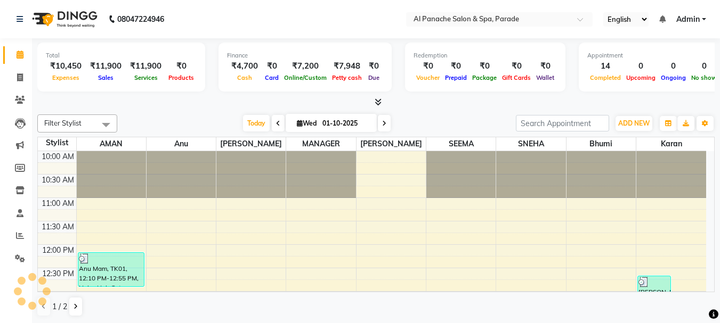
scroll to position [354, 0]
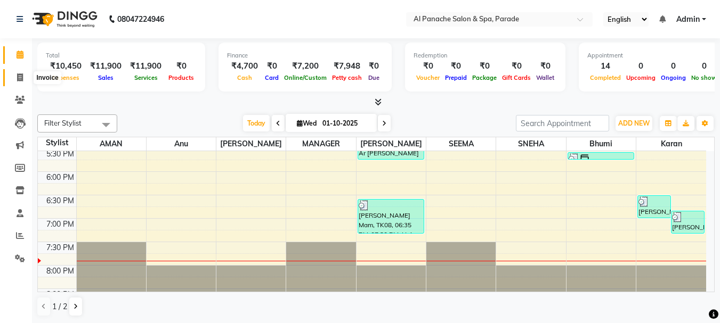
click at [11, 80] on span at bounding box center [20, 78] width 19 height 12
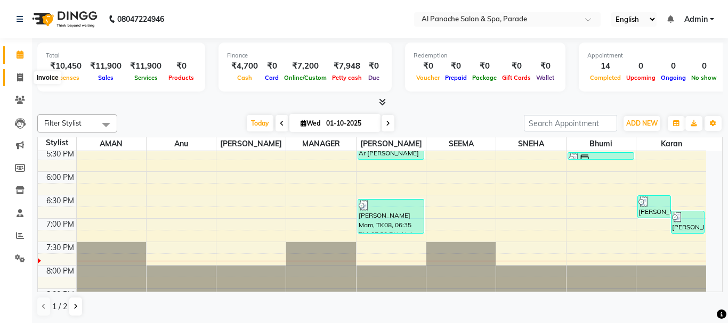
select select "service"
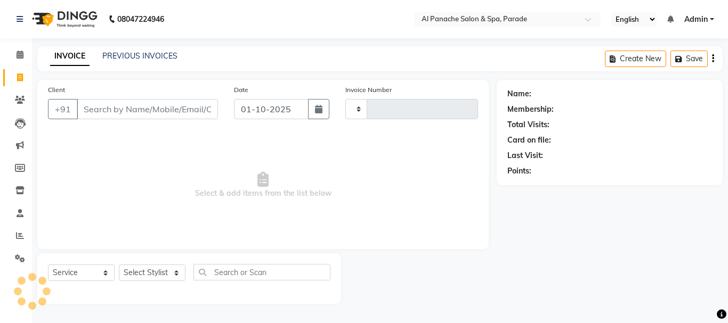
type input "1500"
select select "463"
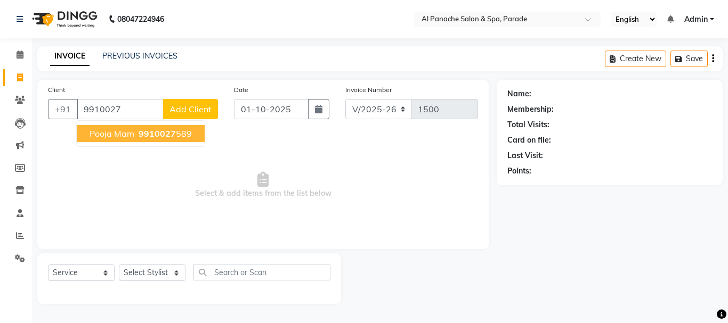
click at [136, 133] on ngb-highlight "9910027 589" at bounding box center [163, 133] width 55 height 11
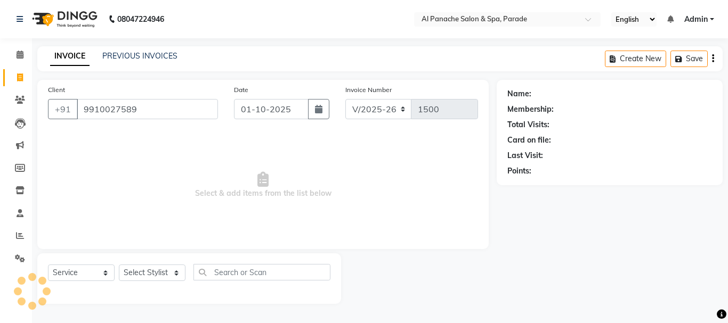
type input "9910027589"
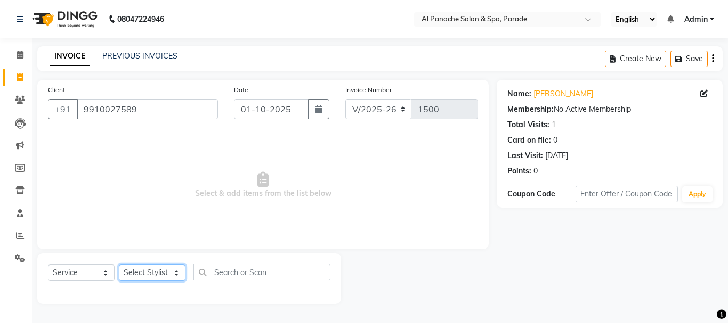
drag, startPoint x: 150, startPoint y: 274, endPoint x: 138, endPoint y: 221, distance: 54.7
click at [138, 221] on div "Client [PHONE_NUMBER] Date [DATE] Invoice Number V/2025 V/[PHONE_NUMBER] Select…" at bounding box center [262, 192] width 467 height 224
select select "6416"
click at [119, 265] on select "Select Stylist [PERSON_NAME] Bhumi [PERSON_NAME] MANAGER [PERSON_NAME] [PERSON_…" at bounding box center [152, 273] width 67 height 17
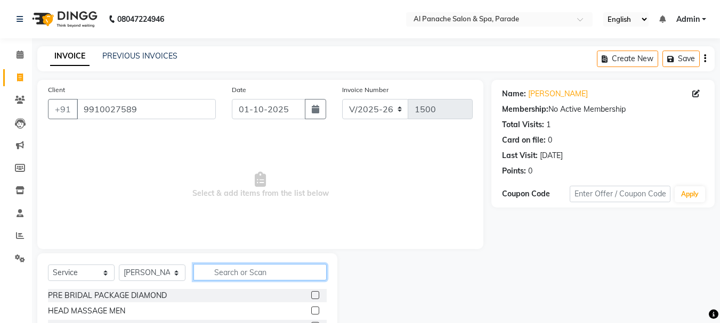
click at [232, 279] on input "text" at bounding box center [259, 272] width 133 height 17
type input "nano"
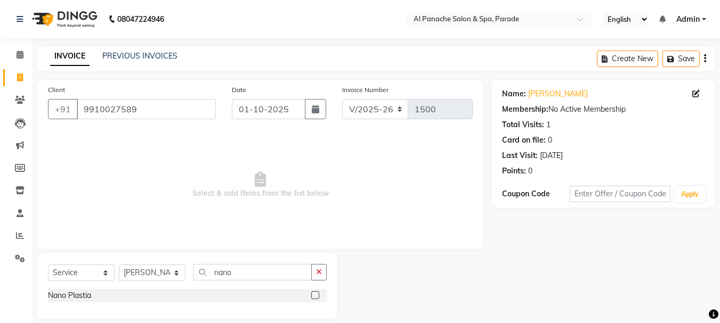
click at [320, 296] on div at bounding box center [318, 295] width 15 height 13
click at [316, 296] on label at bounding box center [315, 295] width 8 height 8
click at [316, 296] on input "checkbox" at bounding box center [314, 296] width 7 height 7
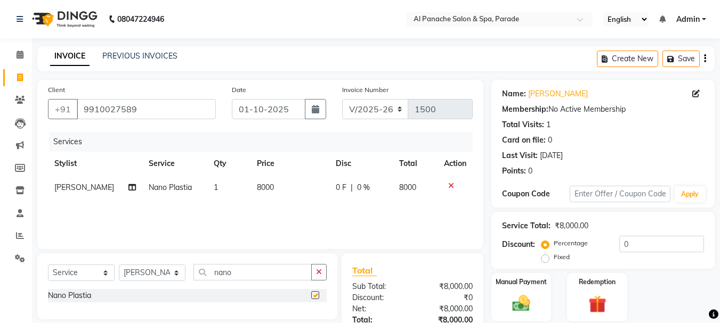
checkbox input "false"
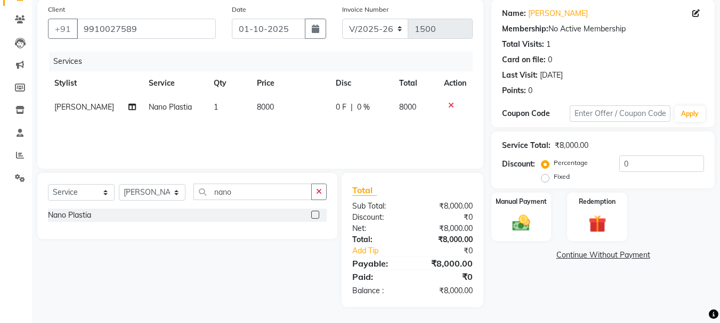
click at [554, 179] on label "Fixed" at bounding box center [562, 177] width 16 height 10
click at [547, 179] on input "Fixed" at bounding box center [546, 176] width 7 height 7
radio input "true"
click at [634, 163] on input "number" at bounding box center [661, 164] width 85 height 17
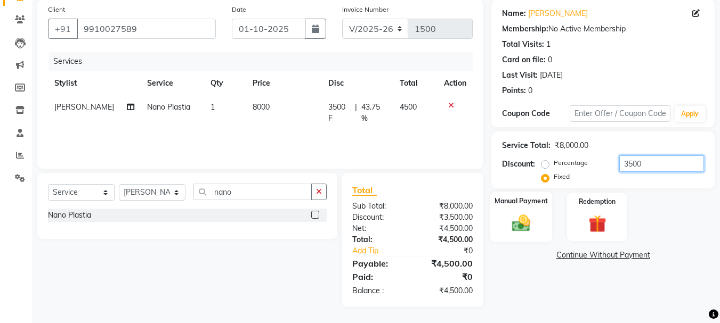
type input "3500"
click at [515, 208] on div "Manual Payment" at bounding box center [521, 217] width 62 height 51
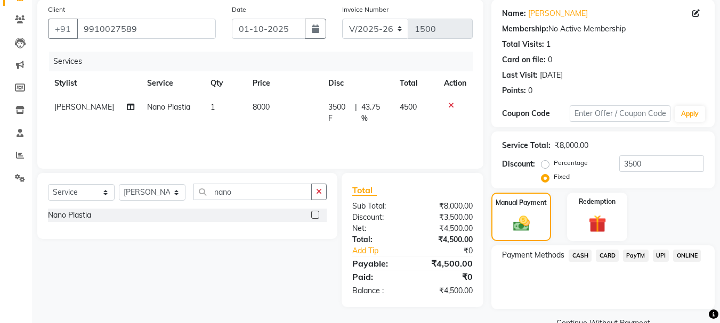
click at [634, 254] on span "PayTM" at bounding box center [636, 256] width 26 height 12
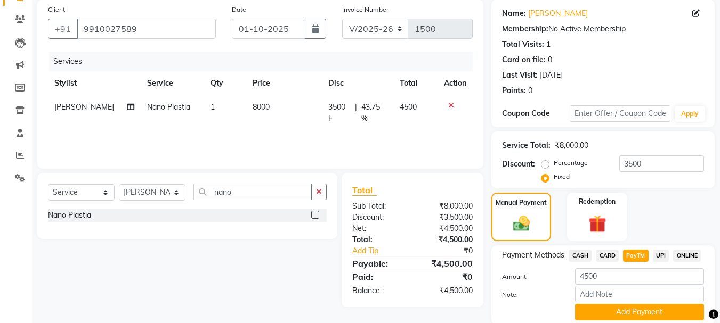
scroll to position [120, 0]
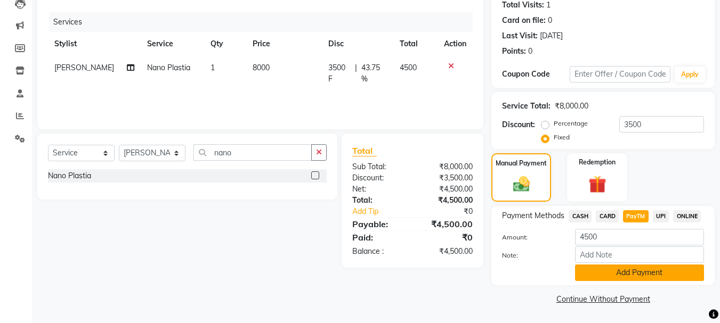
click at [656, 276] on button "Add Payment" at bounding box center [639, 273] width 129 height 17
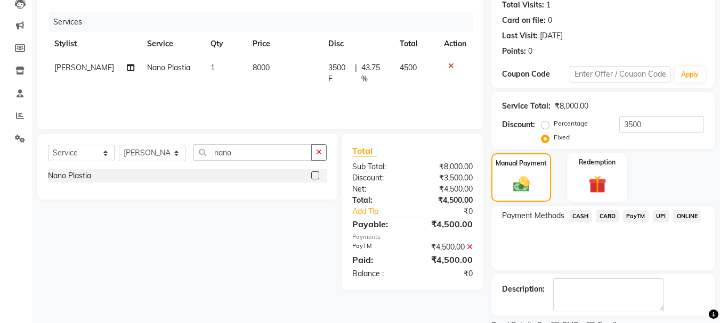
scroll to position [165, 0]
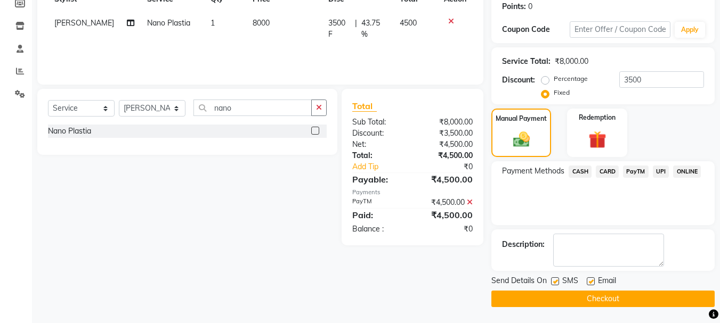
click at [608, 300] on button "Checkout" at bounding box center [602, 299] width 223 height 17
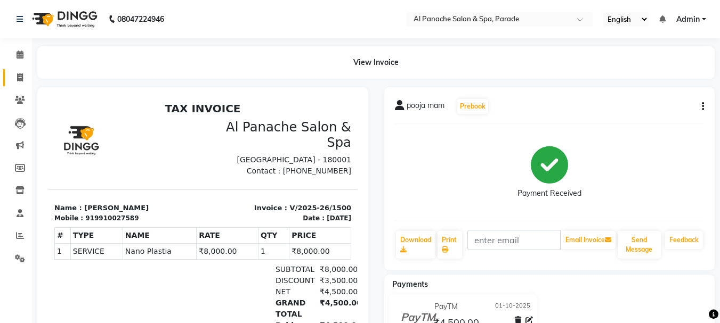
click at [7, 84] on link "Invoice" at bounding box center [16, 78] width 26 height 18
select select "service"
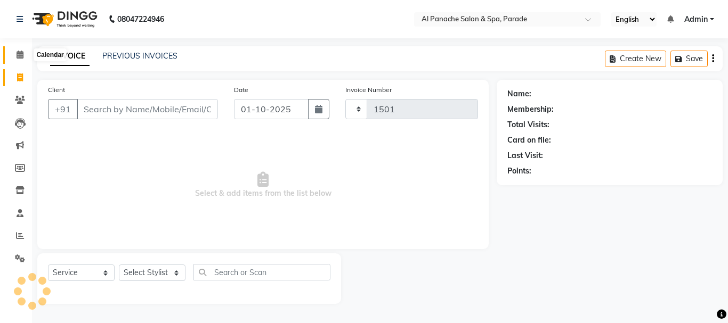
click at [21, 57] on icon at bounding box center [20, 55] width 7 height 8
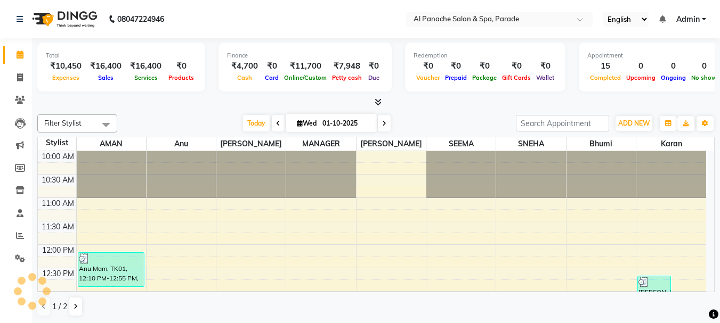
scroll to position [354, 0]
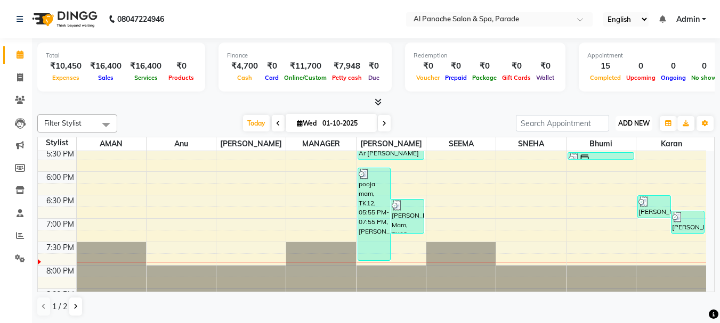
click at [629, 121] on span "ADD NEW" at bounding box center [633, 123] width 31 height 8
